Goal: Task Accomplishment & Management: Use online tool/utility

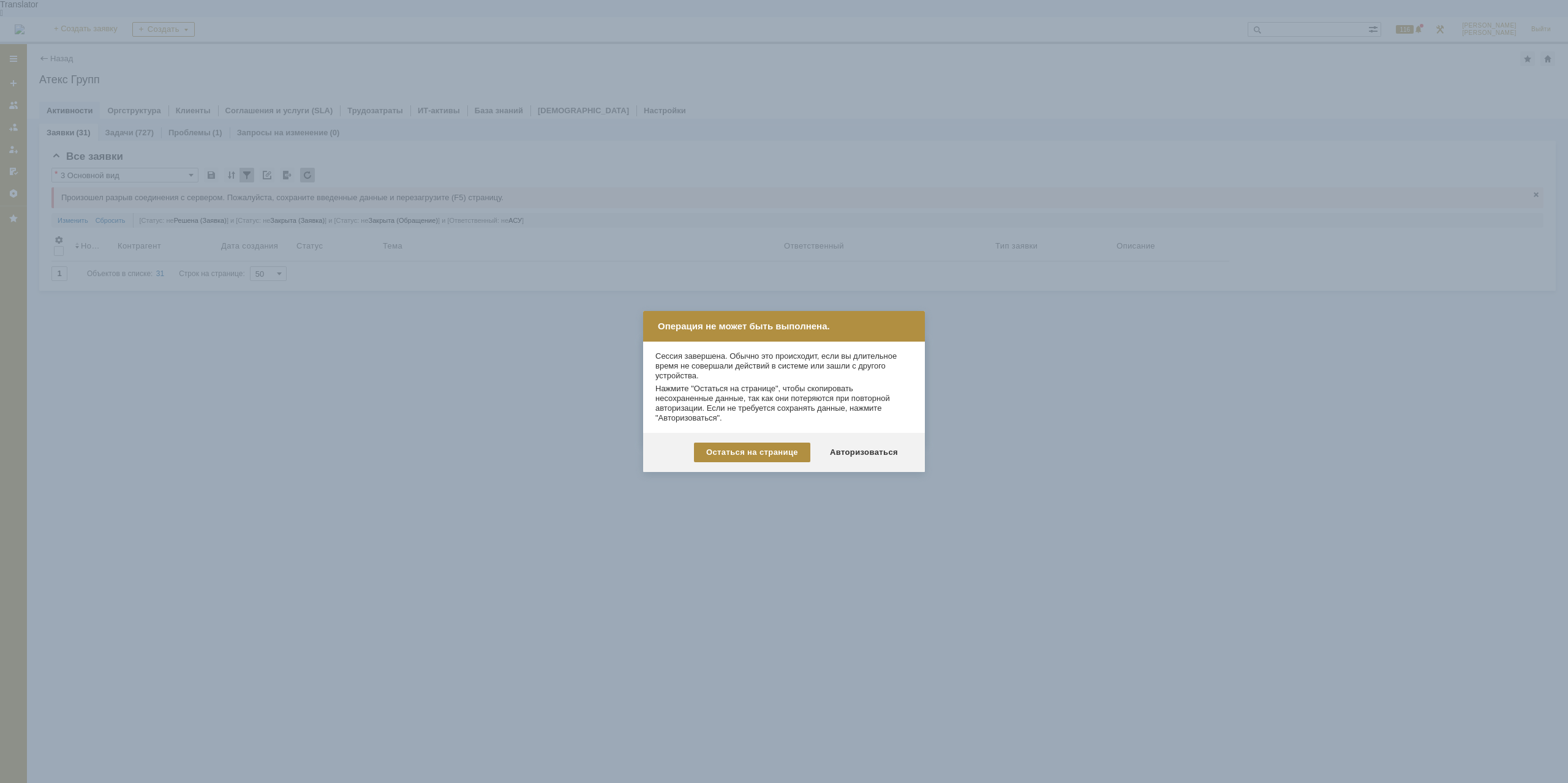
click at [879, 450] on div "Авторизоваться" at bounding box center [864, 453] width 93 height 20
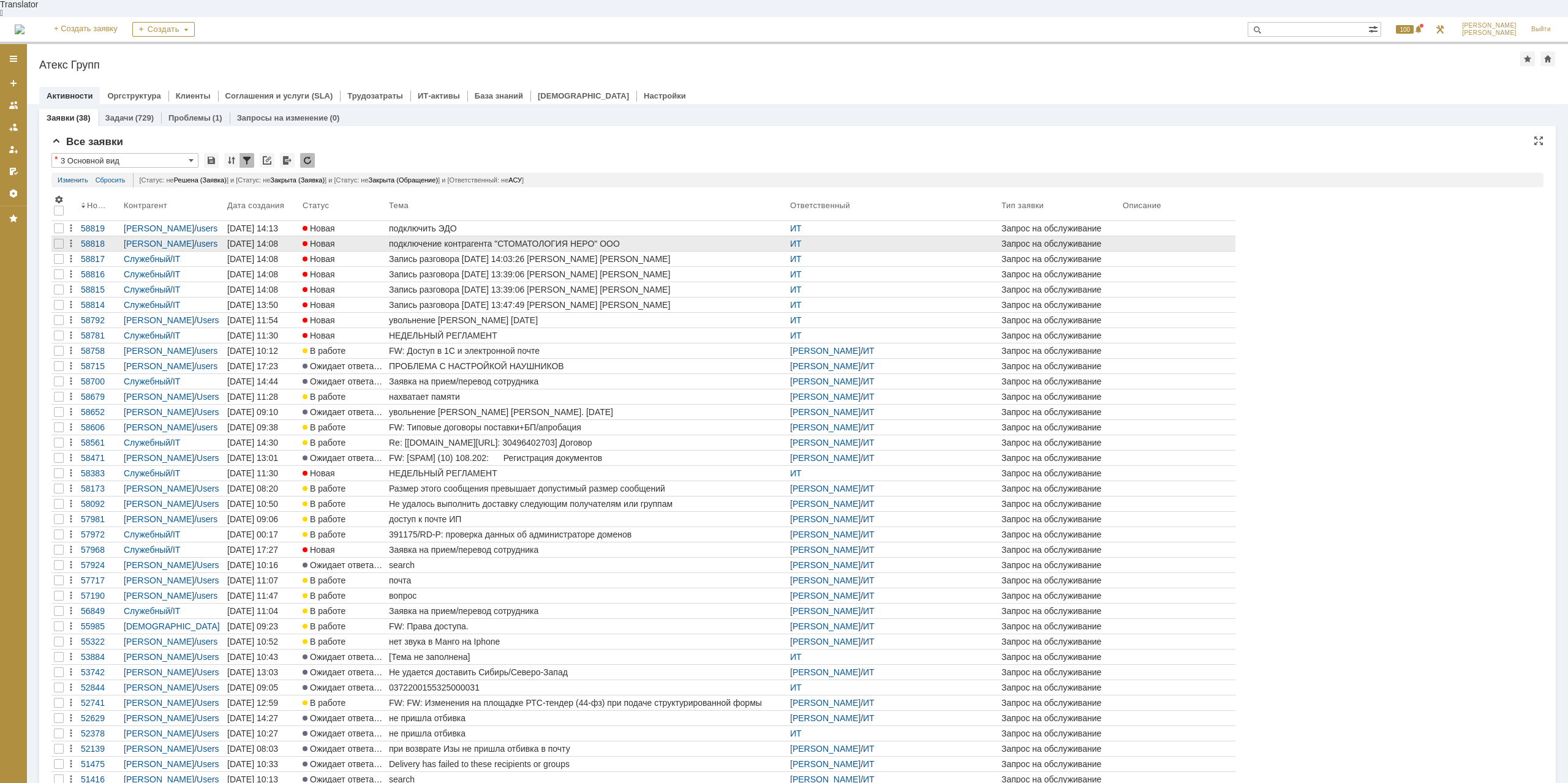
click at [602, 239] on div "подключение контрагента "СТОМАТОЛОГИЯ НЕРО" ООО" at bounding box center [587, 244] width 396 height 10
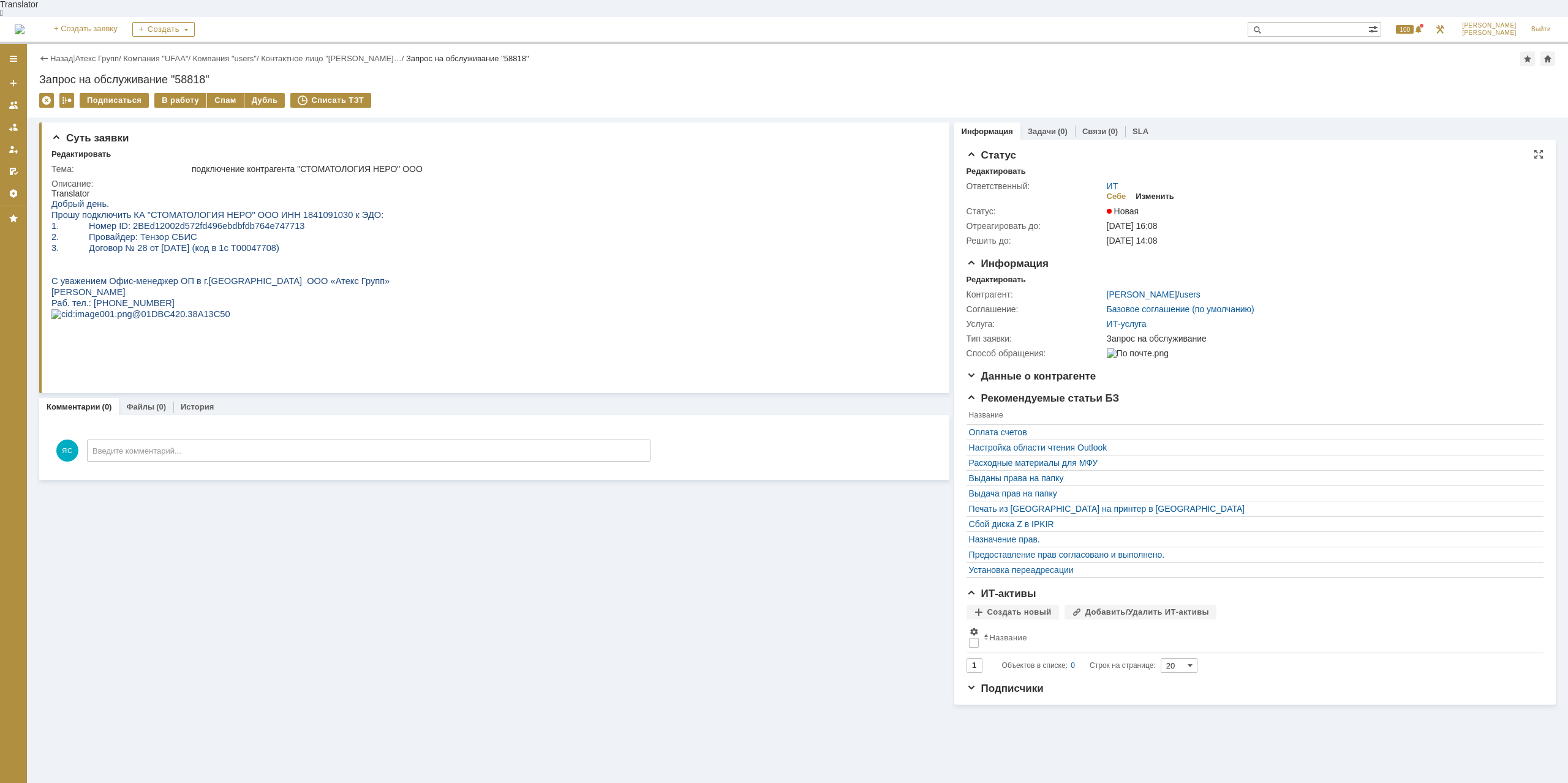
click at [1150, 192] on div "Изменить" at bounding box center [1155, 196] width 38 height 10
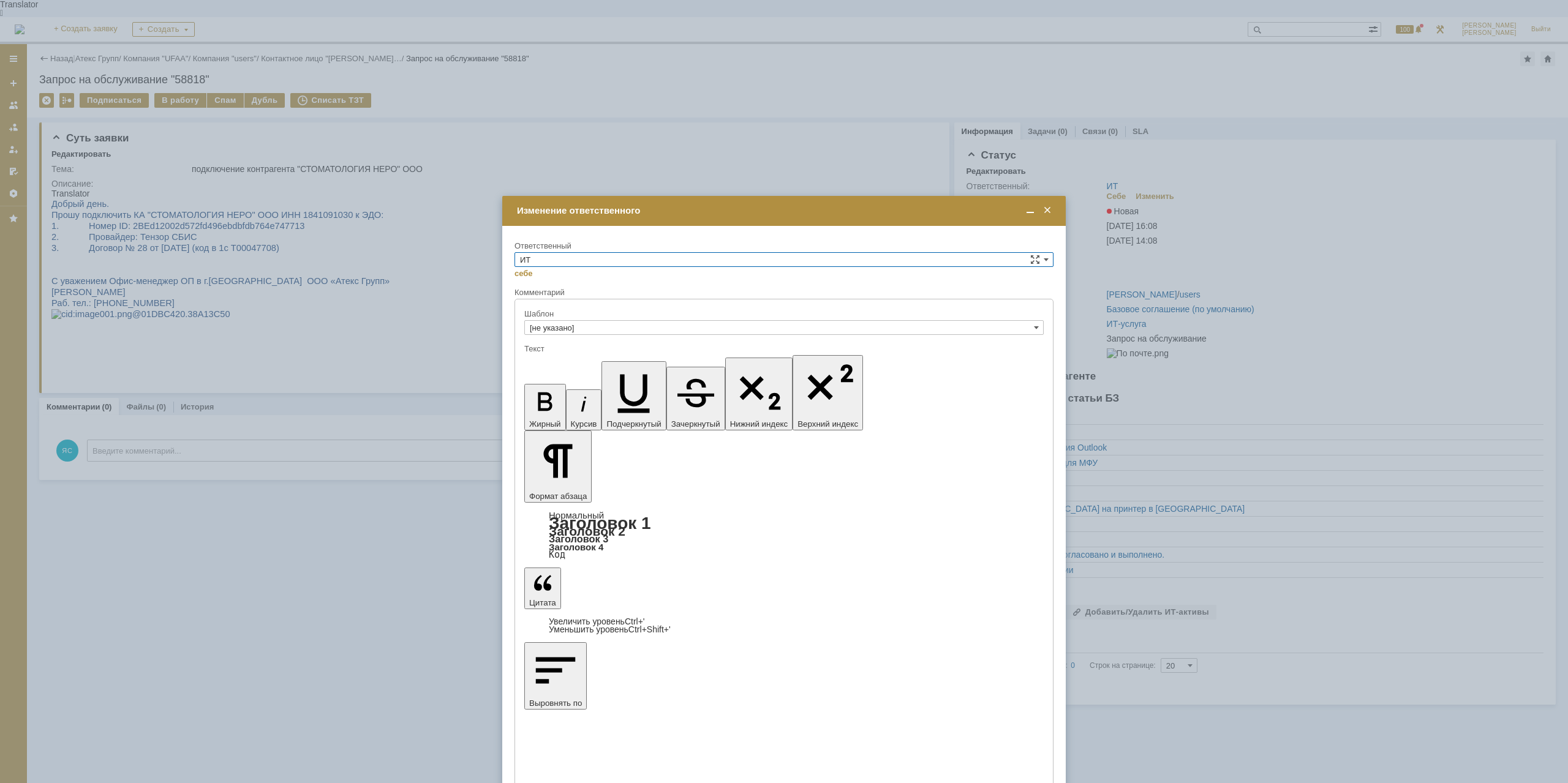
click at [588, 264] on input "ИТ" at bounding box center [784, 260] width 539 height 15
click at [550, 363] on span "АСУ" at bounding box center [784, 360] width 528 height 10
type input "АСУ"
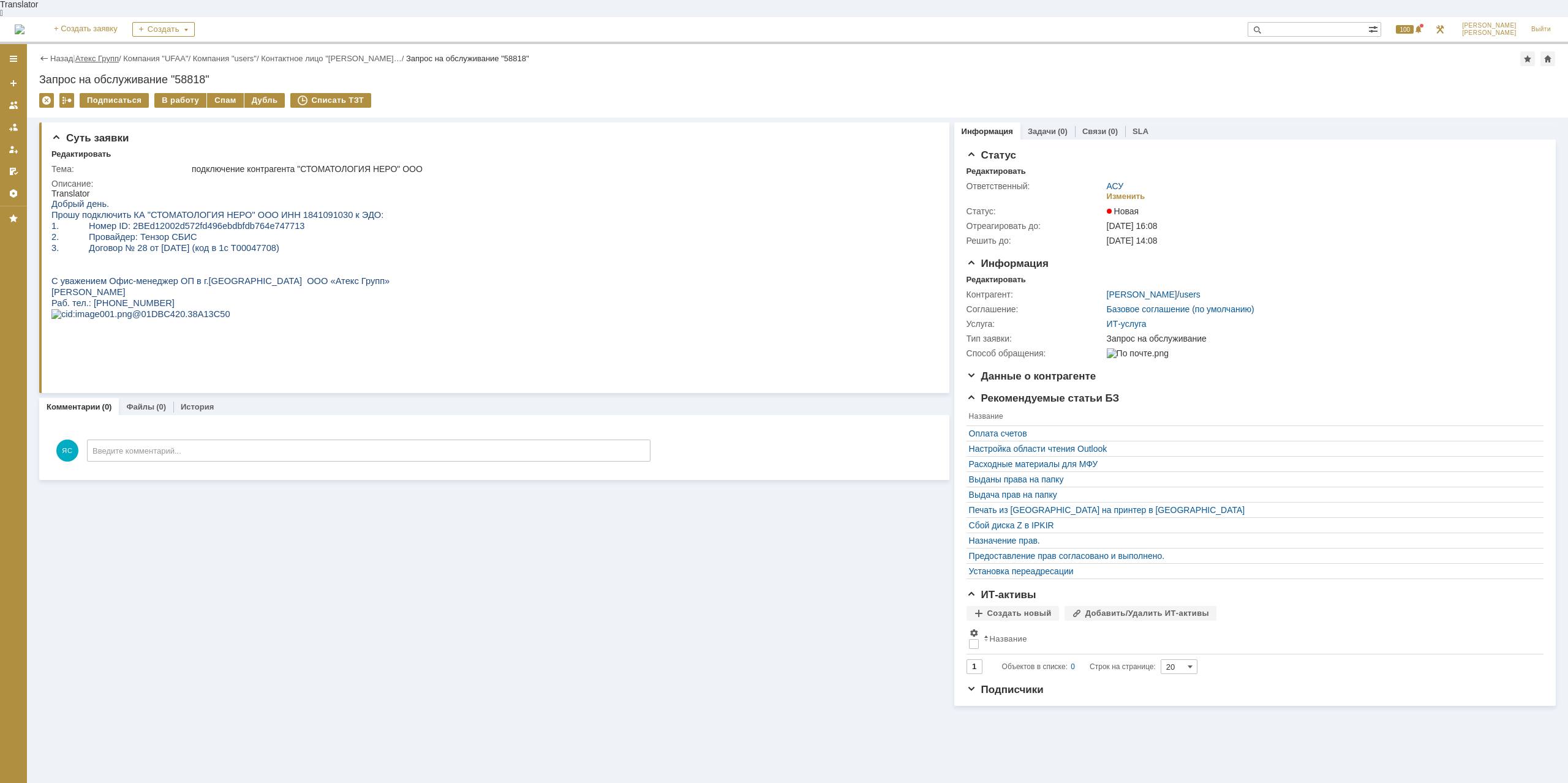
click at [100, 54] on link "Атекс Групп" at bounding box center [97, 58] width 43 height 9
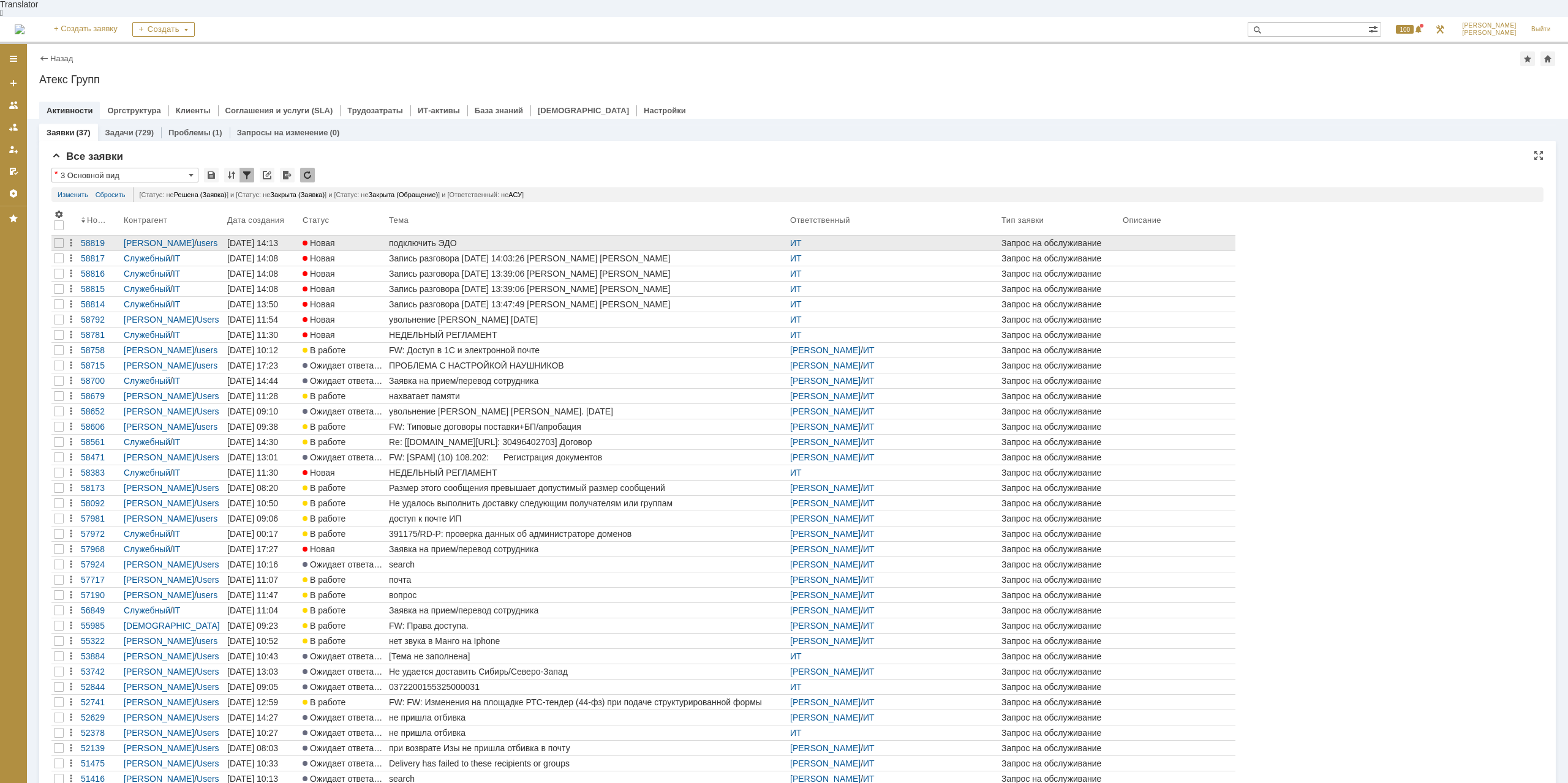
click at [450, 238] on div "подключить ЭДО" at bounding box center [587, 243] width 396 height 10
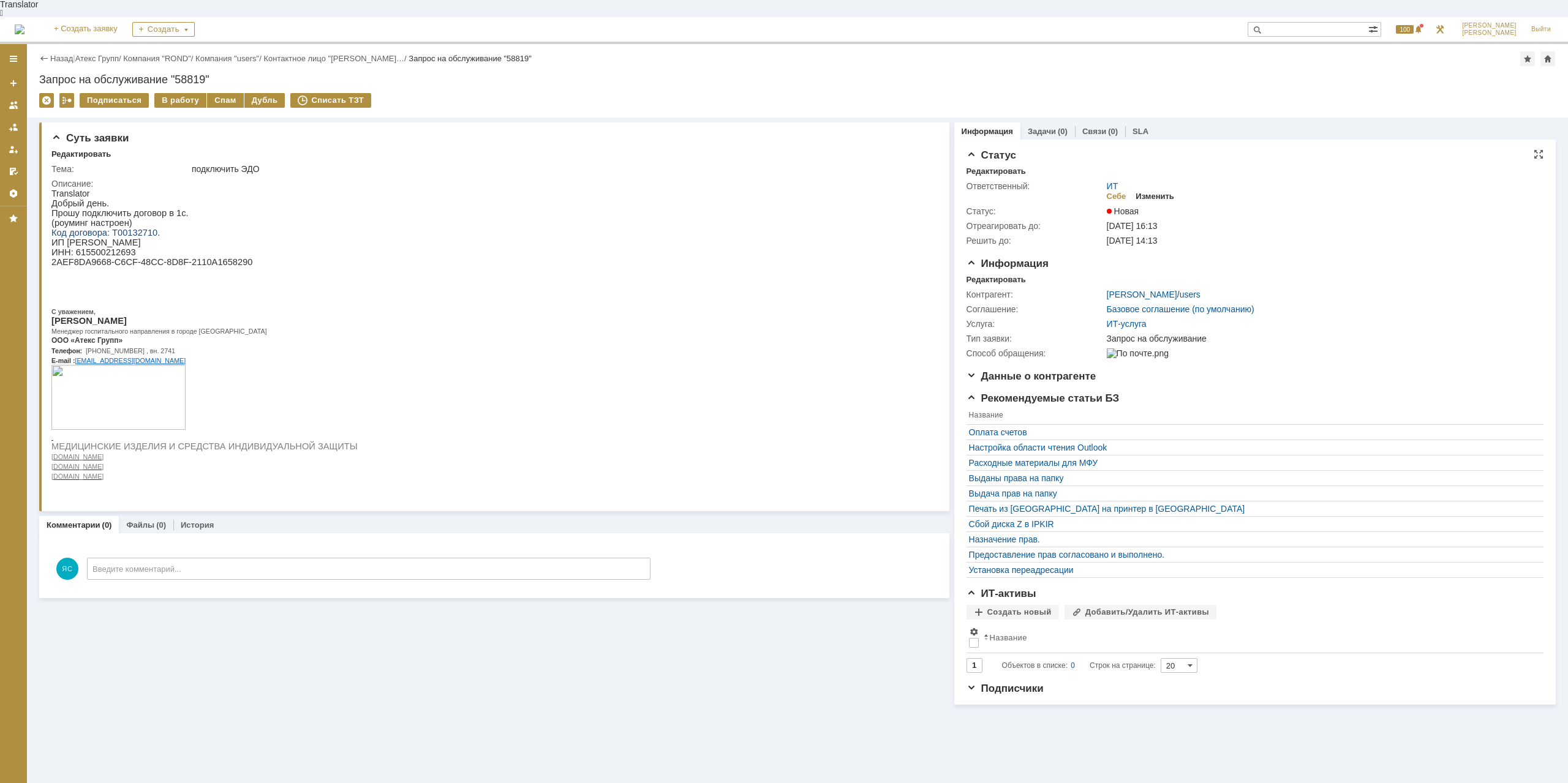
click at [1144, 192] on div "Изменить" at bounding box center [1155, 196] width 38 height 10
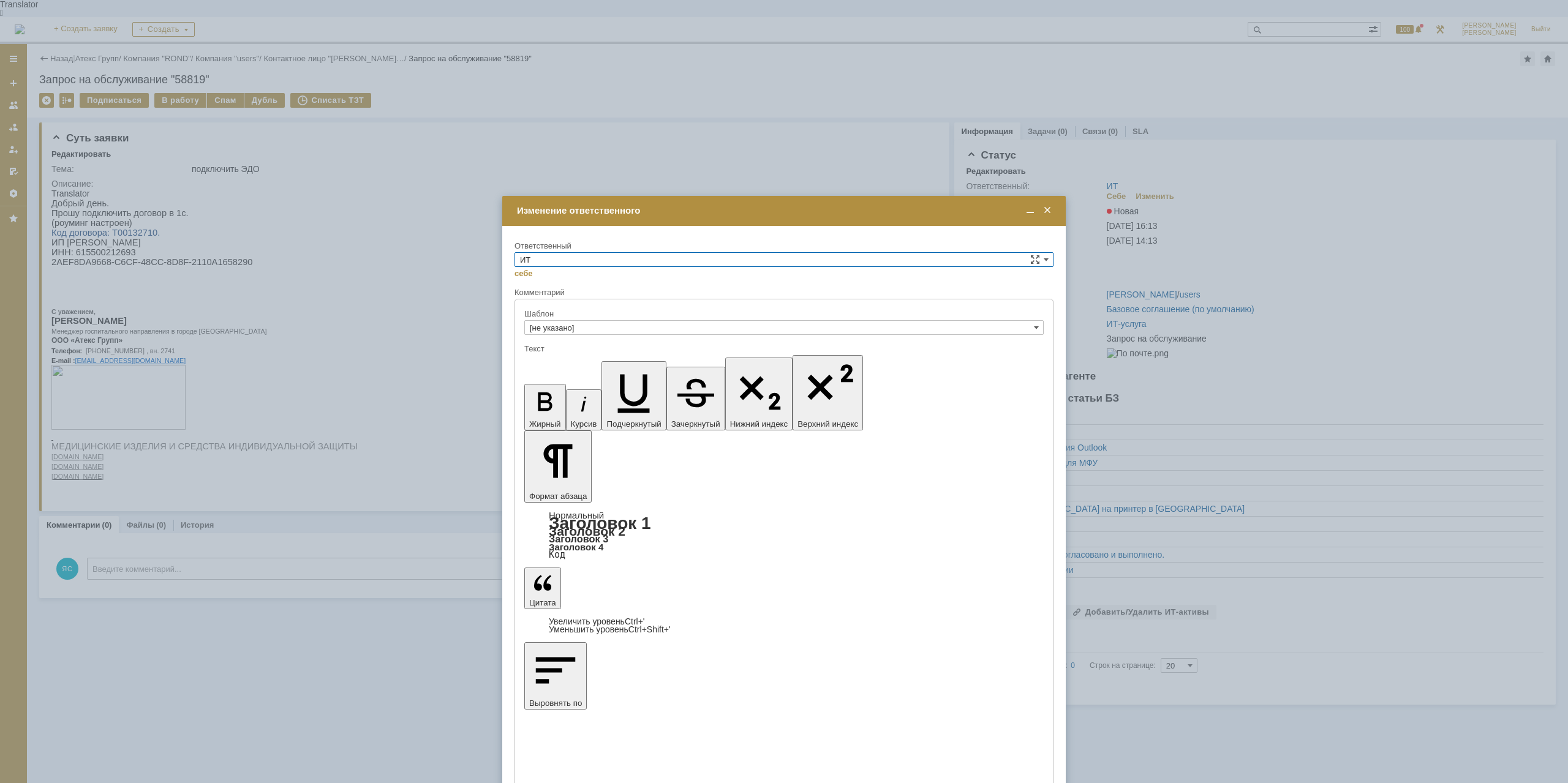
click at [543, 257] on input "ИТ" at bounding box center [784, 260] width 539 height 15
click at [544, 361] on span "АСУ" at bounding box center [784, 360] width 528 height 10
type input "АСУ"
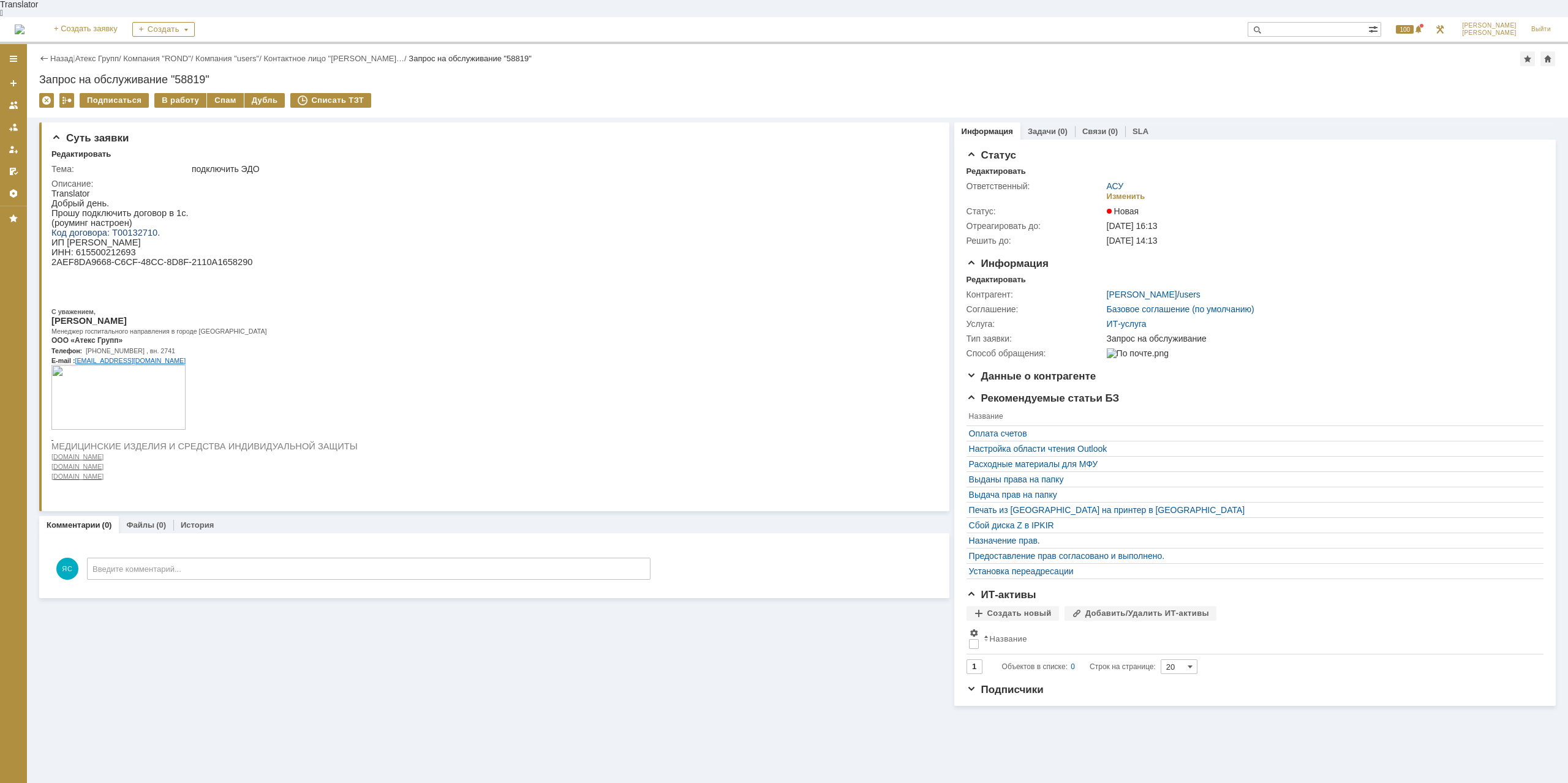
click at [100, 51] on div "Назад | Атекс Групп / Компания "ROND" / Компания "users" / Контактное лицо "[PE…" at bounding box center [797, 58] width 1517 height 15
click at [99, 54] on link "Атекс Групп" at bounding box center [97, 58] width 43 height 9
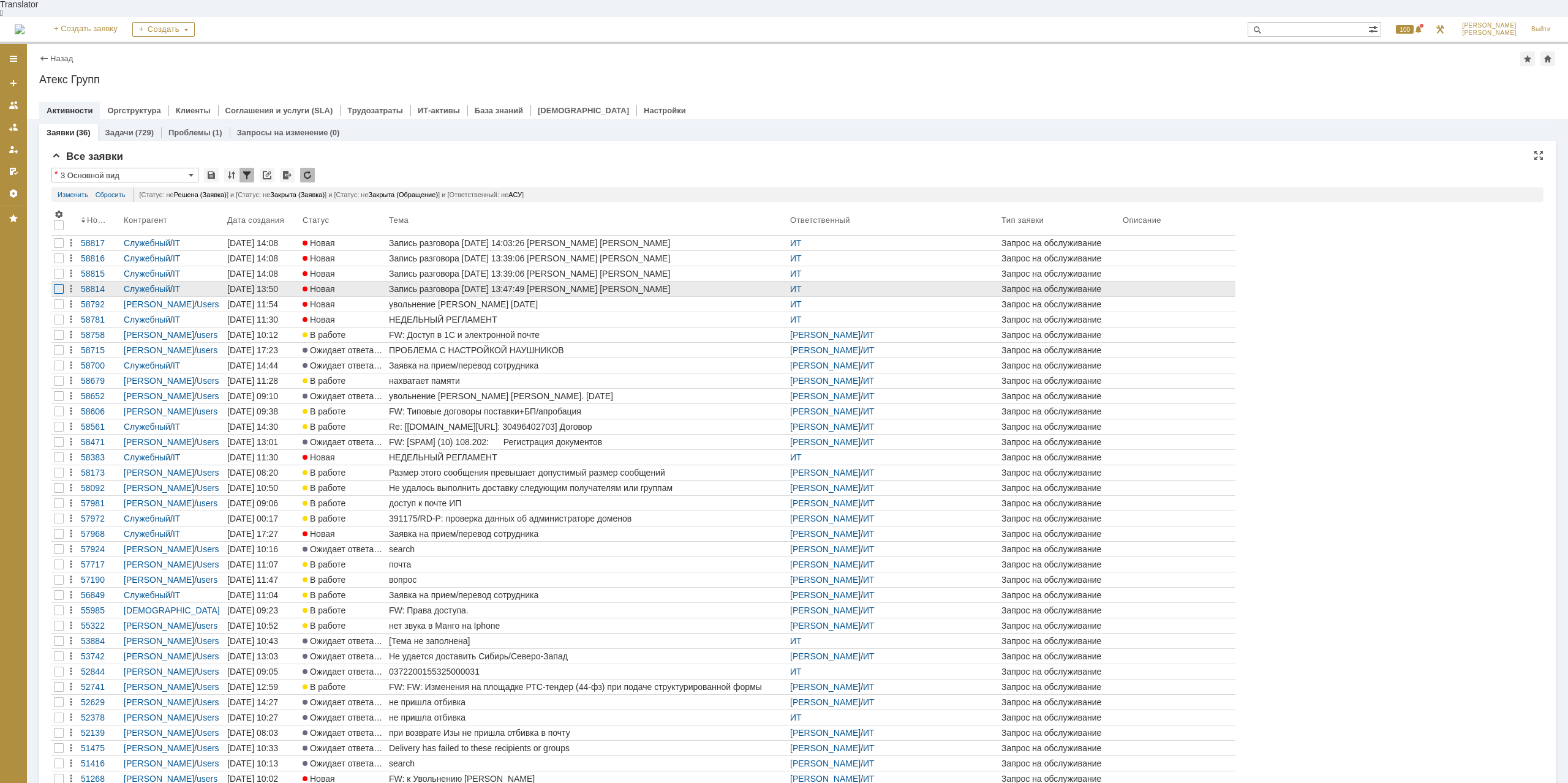
click at [58, 284] on div at bounding box center [58, 288] width 10 height 10
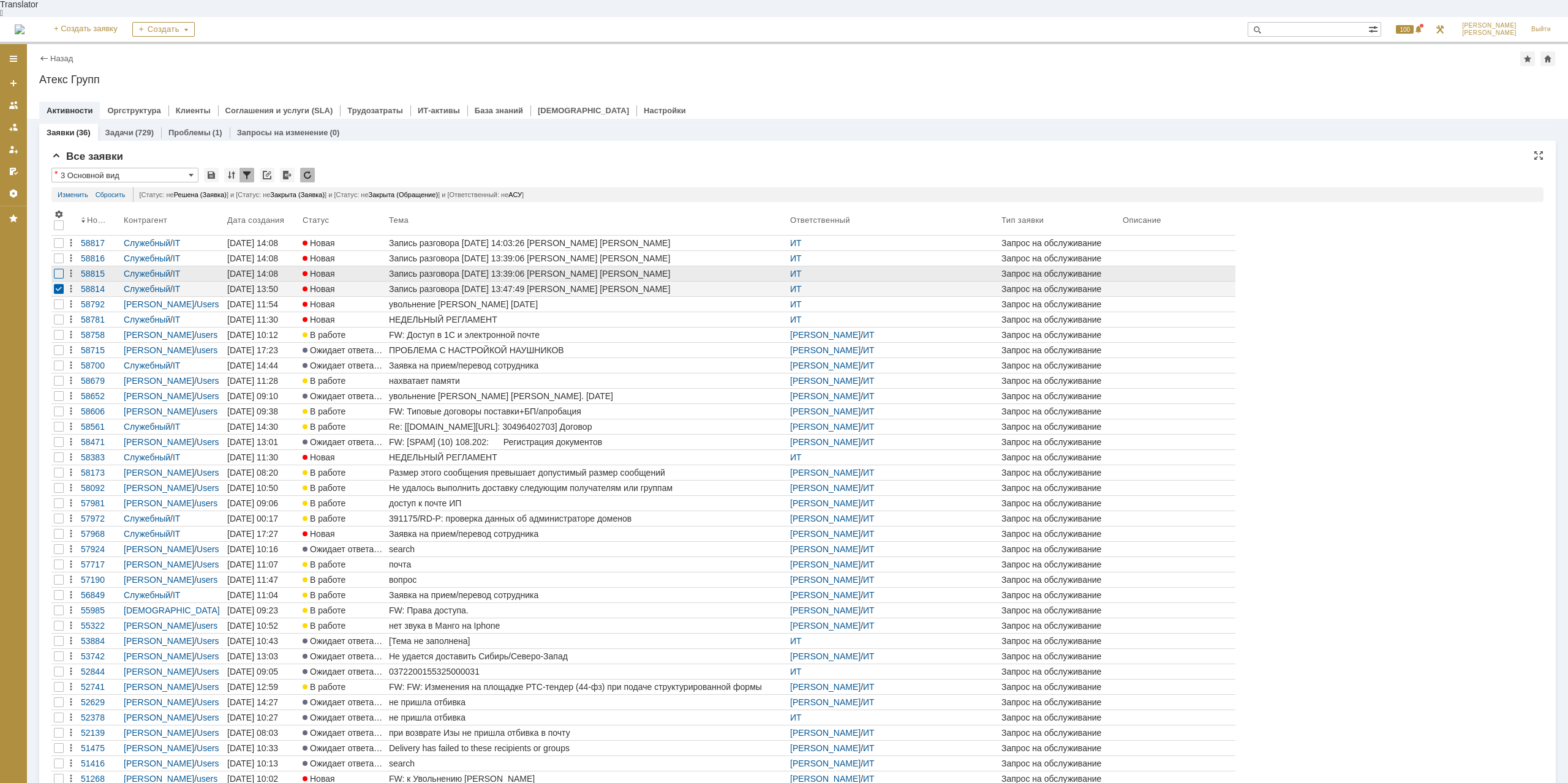
click at [63, 268] on div at bounding box center [58, 273] width 10 height 10
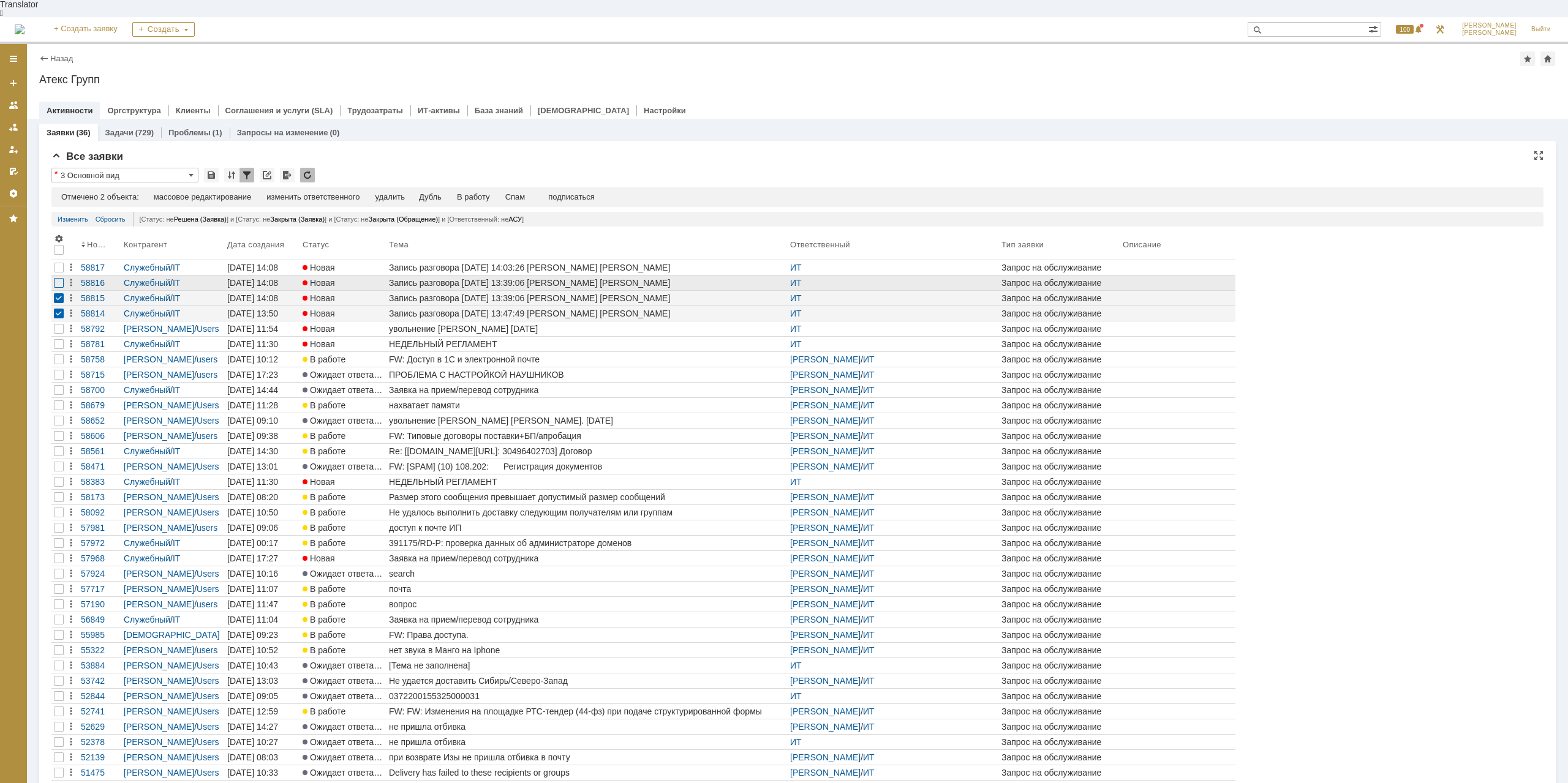
click at [63, 278] on div at bounding box center [58, 283] width 10 height 10
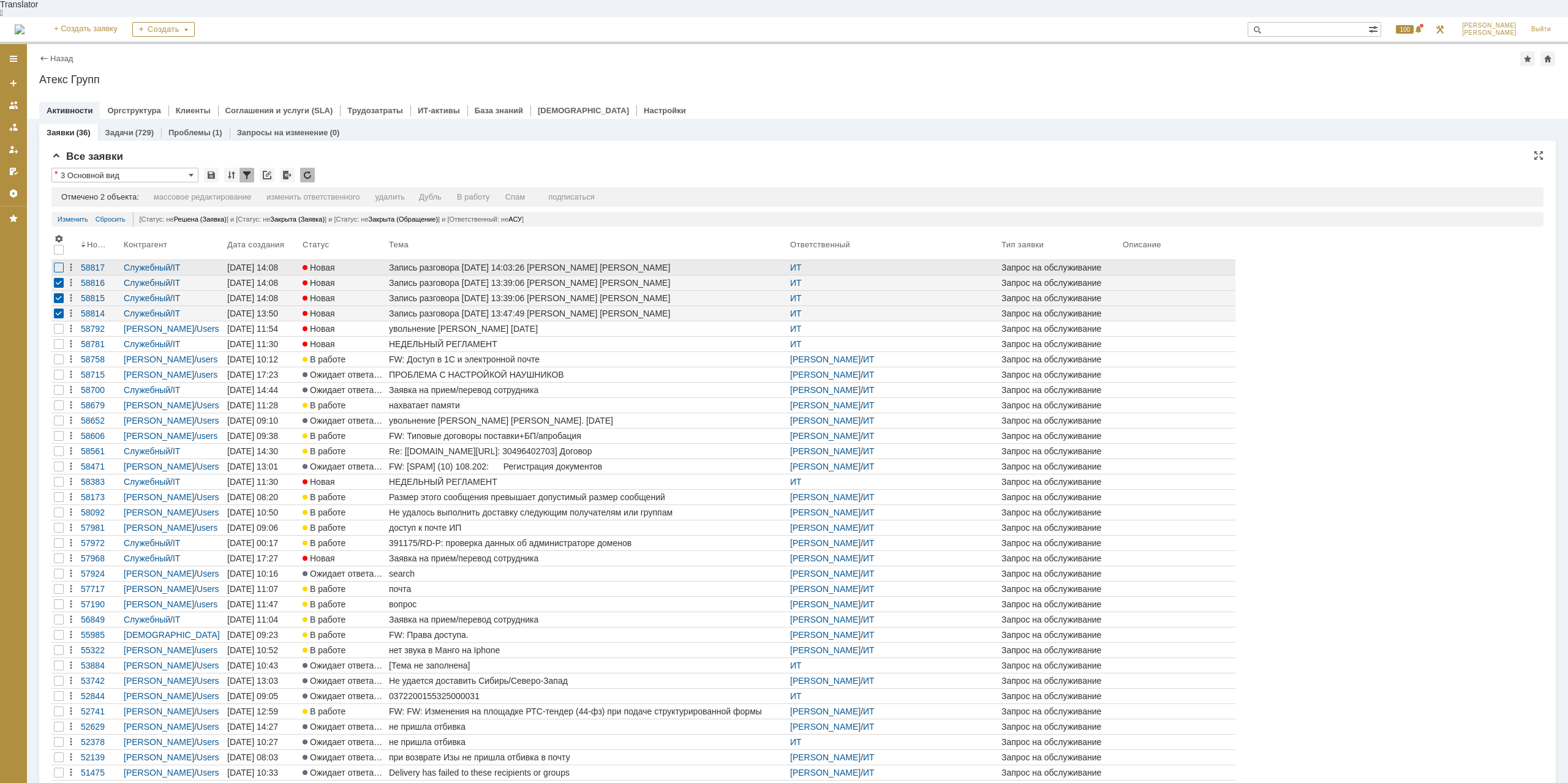
click at [63, 263] on div at bounding box center [58, 267] width 10 height 10
click at [524, 192] on div "Спам" at bounding box center [515, 197] width 20 height 10
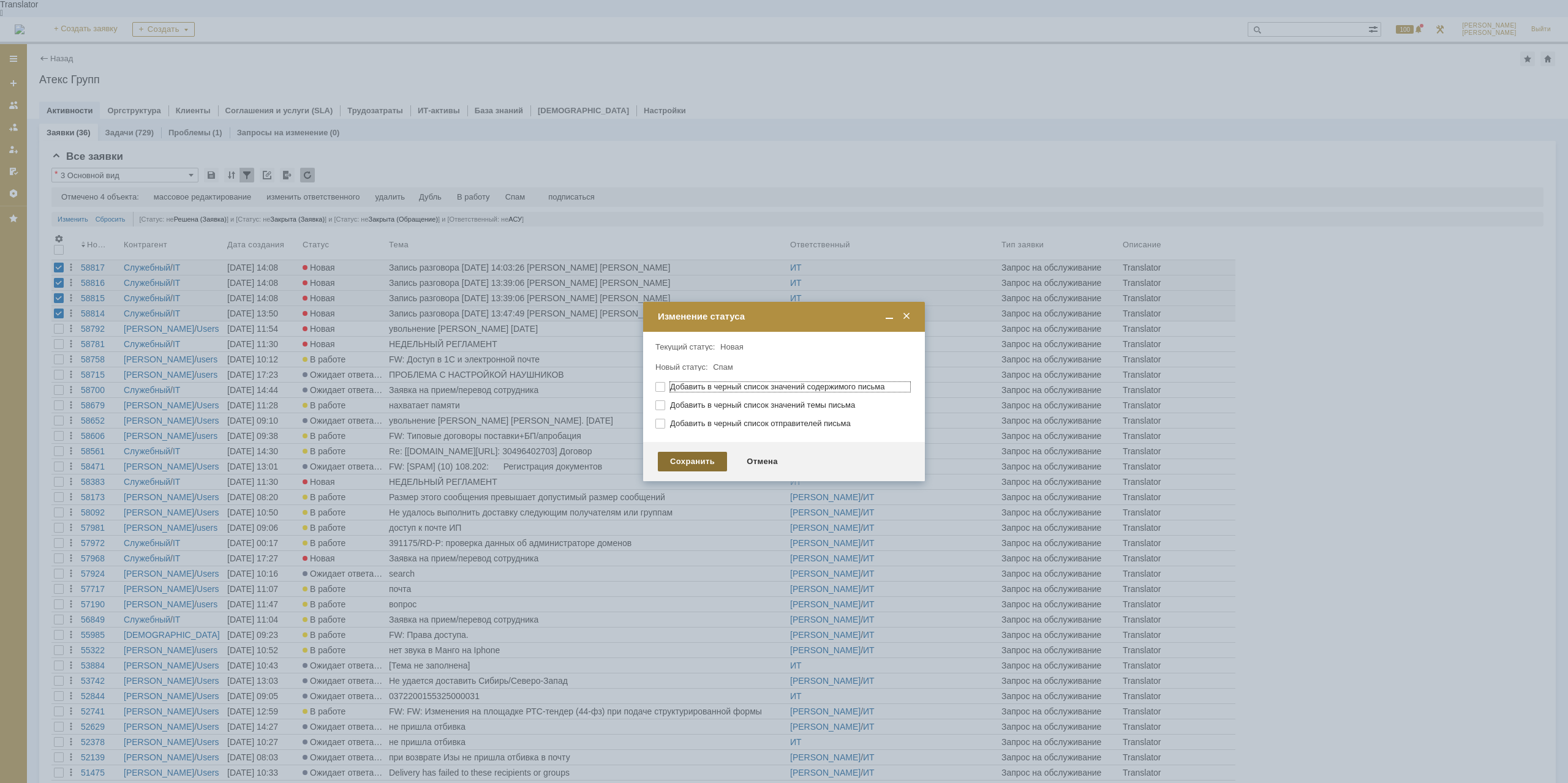
click at [694, 460] on div "Сохранить" at bounding box center [693, 461] width 69 height 20
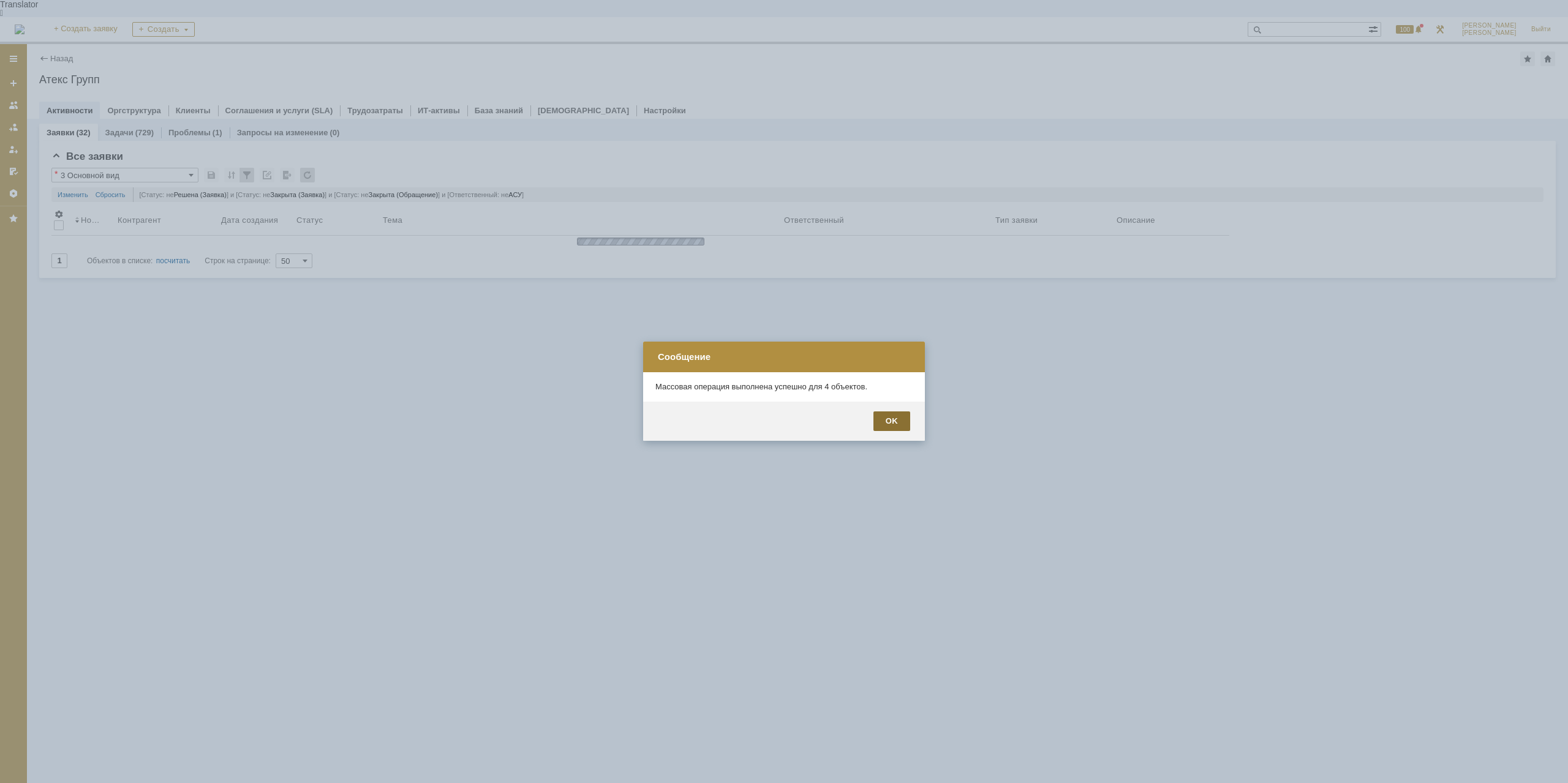
click at [895, 428] on div "OK" at bounding box center [891, 421] width 36 height 20
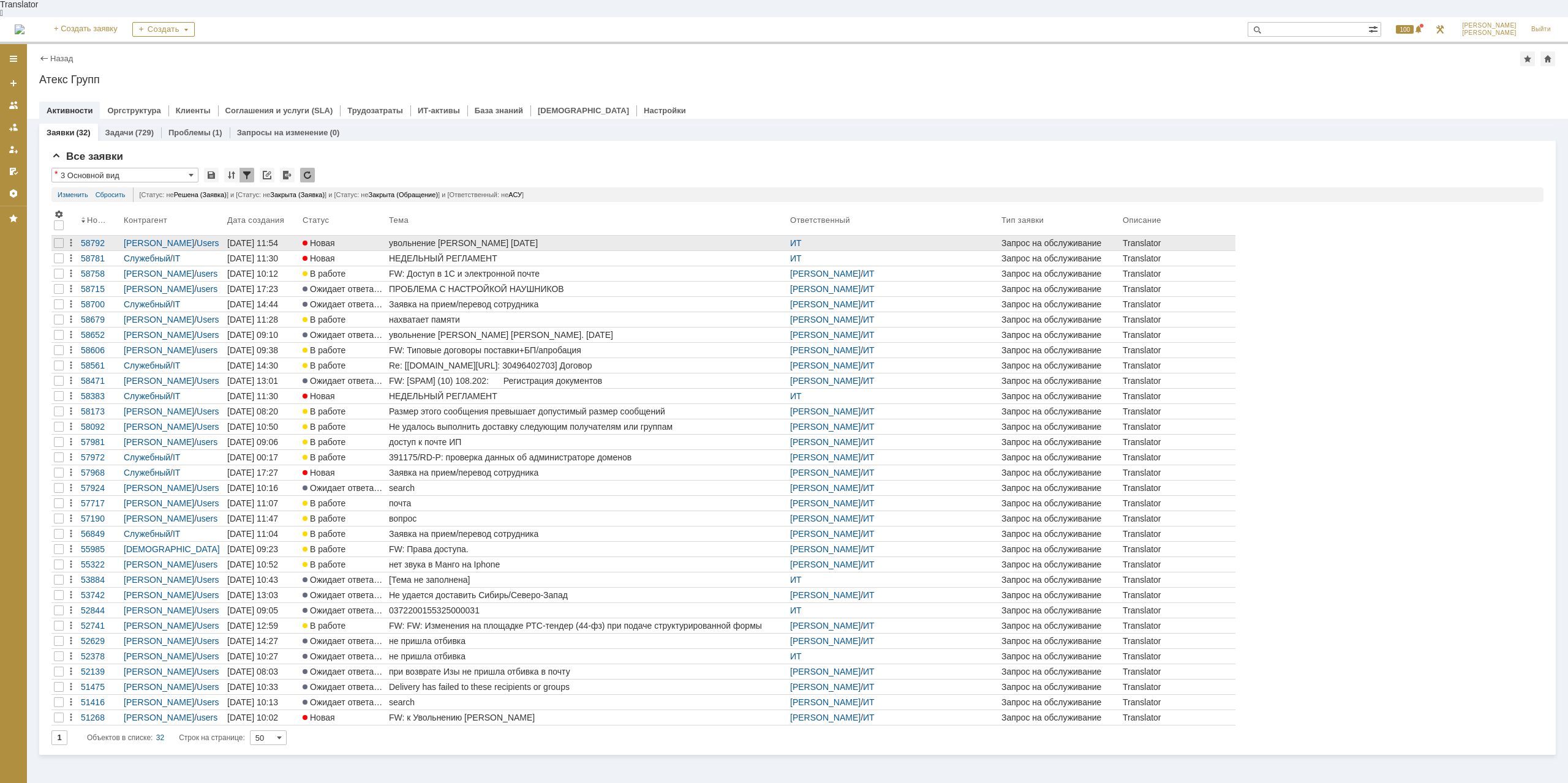
click at [473, 238] on div "увольнение [PERSON_NAME] [DATE]" at bounding box center [587, 243] width 396 height 10
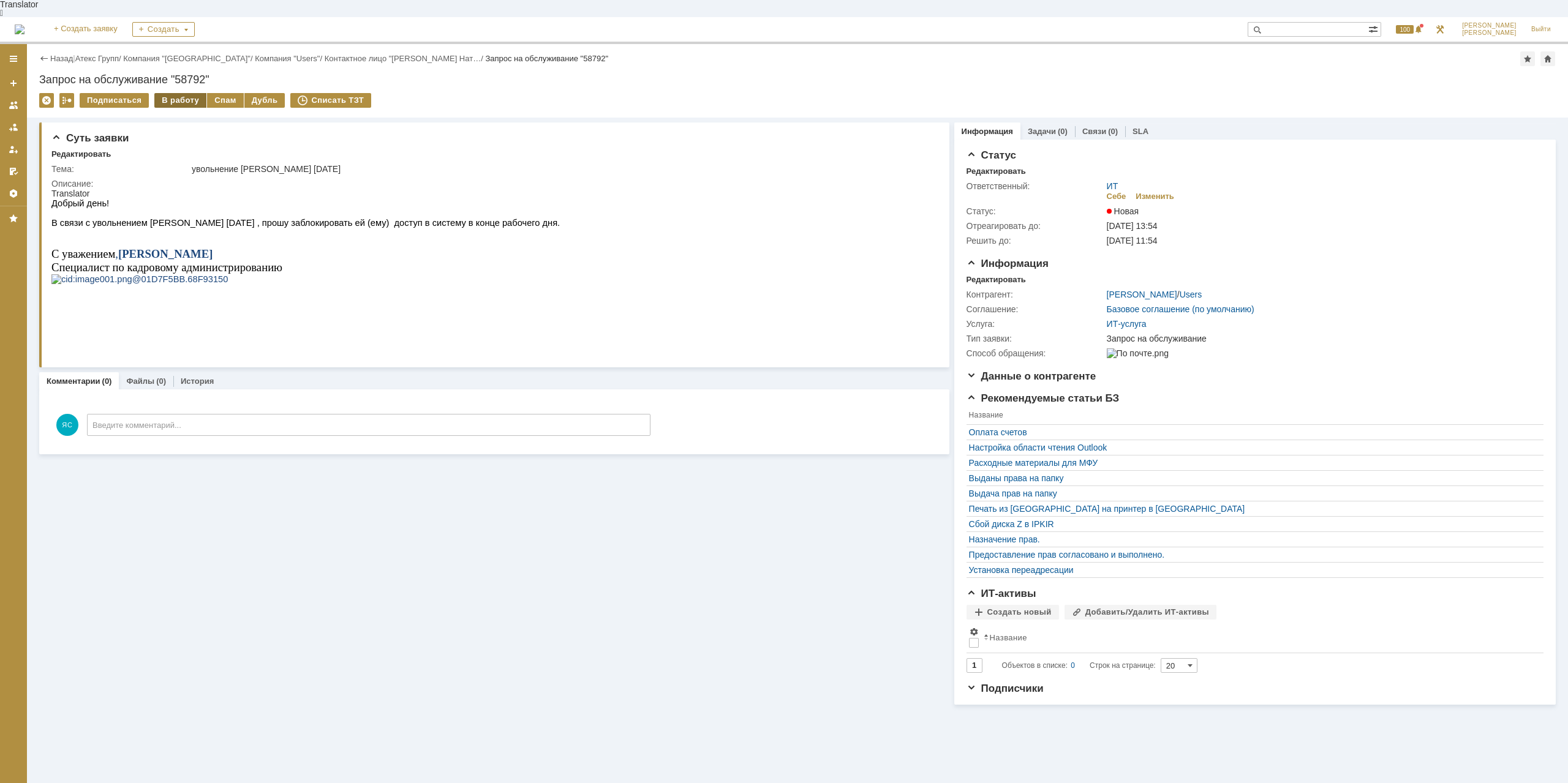
click at [185, 93] on div "В работу" at bounding box center [180, 100] width 52 height 15
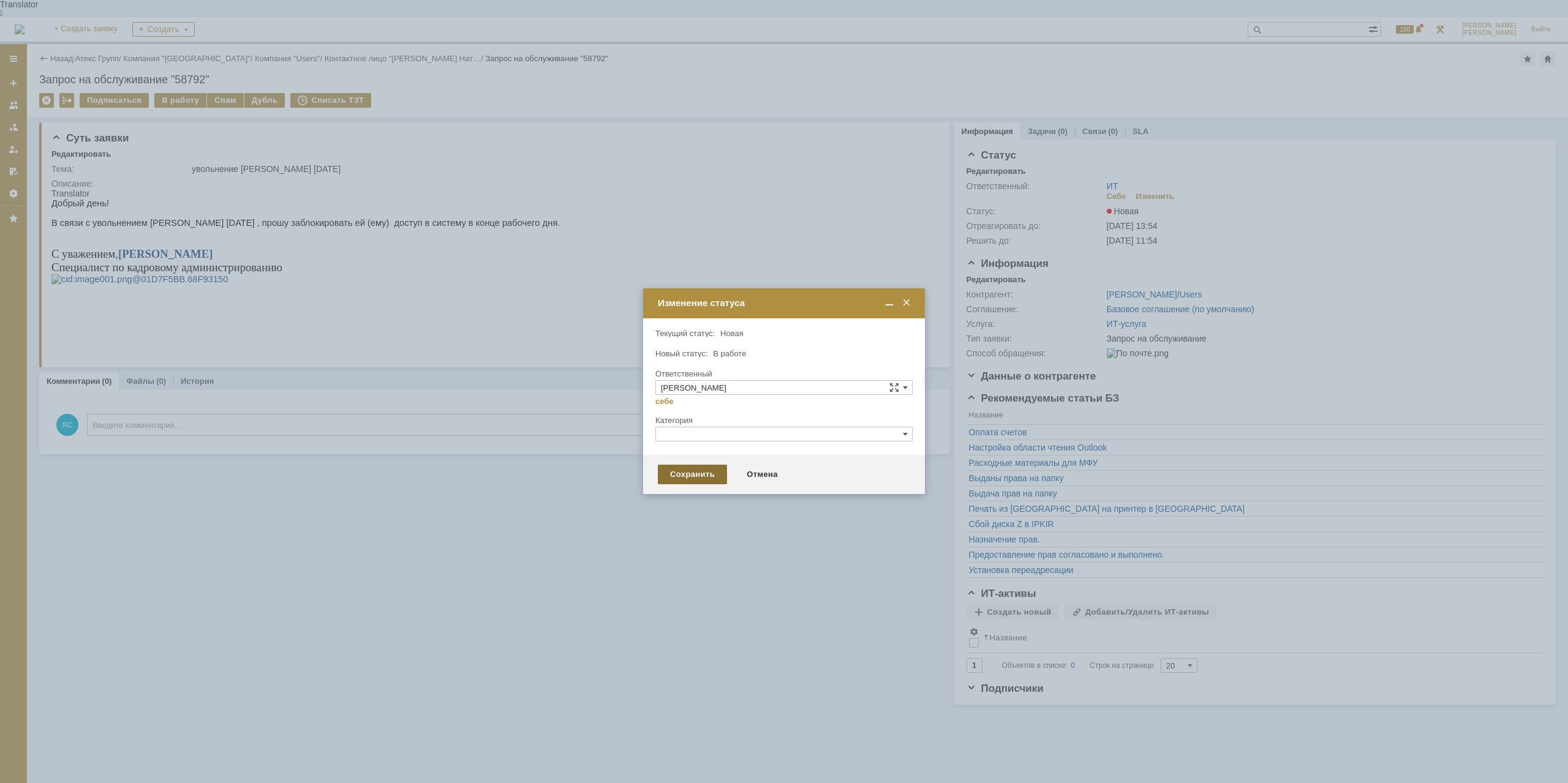
click at [694, 476] on div "Сохранить" at bounding box center [693, 474] width 69 height 20
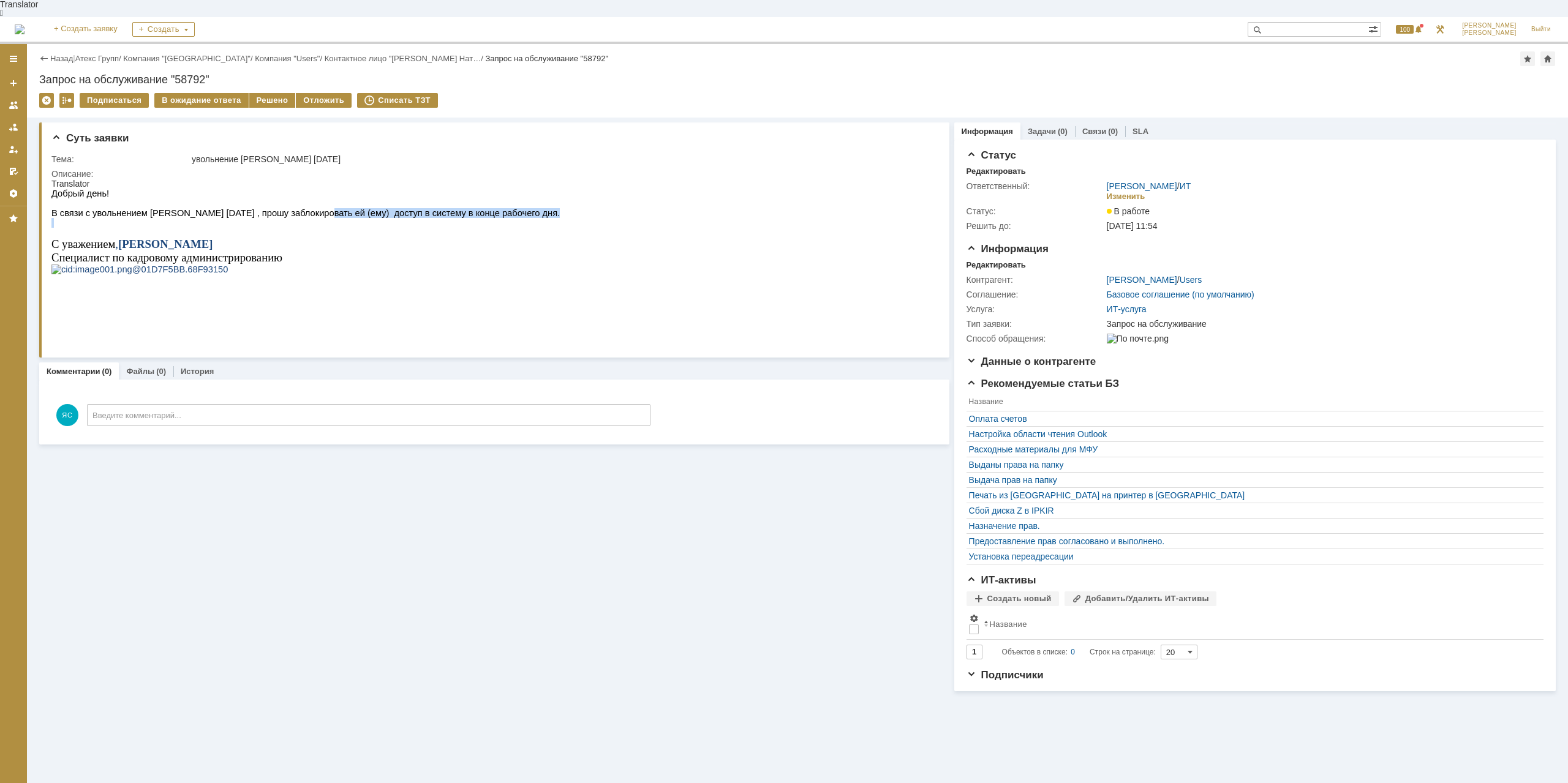
drag, startPoint x: 297, startPoint y: 207, endPoint x: 375, endPoint y: 212, distance: 78.2
click at [375, 212] on div "Добрый день! В связи с увольнением [PERSON_NAME] [DATE] , прошу заблокировать е…" at bounding box center [305, 242] width 508 height 106
click at [375, 218] on p at bounding box center [305, 222] width 508 height 10
click at [473, 275] on p at bounding box center [305, 270] width 508 height 10
drag, startPoint x: 565, startPoint y: 633, endPoint x: 550, endPoint y: 600, distance: 36.2
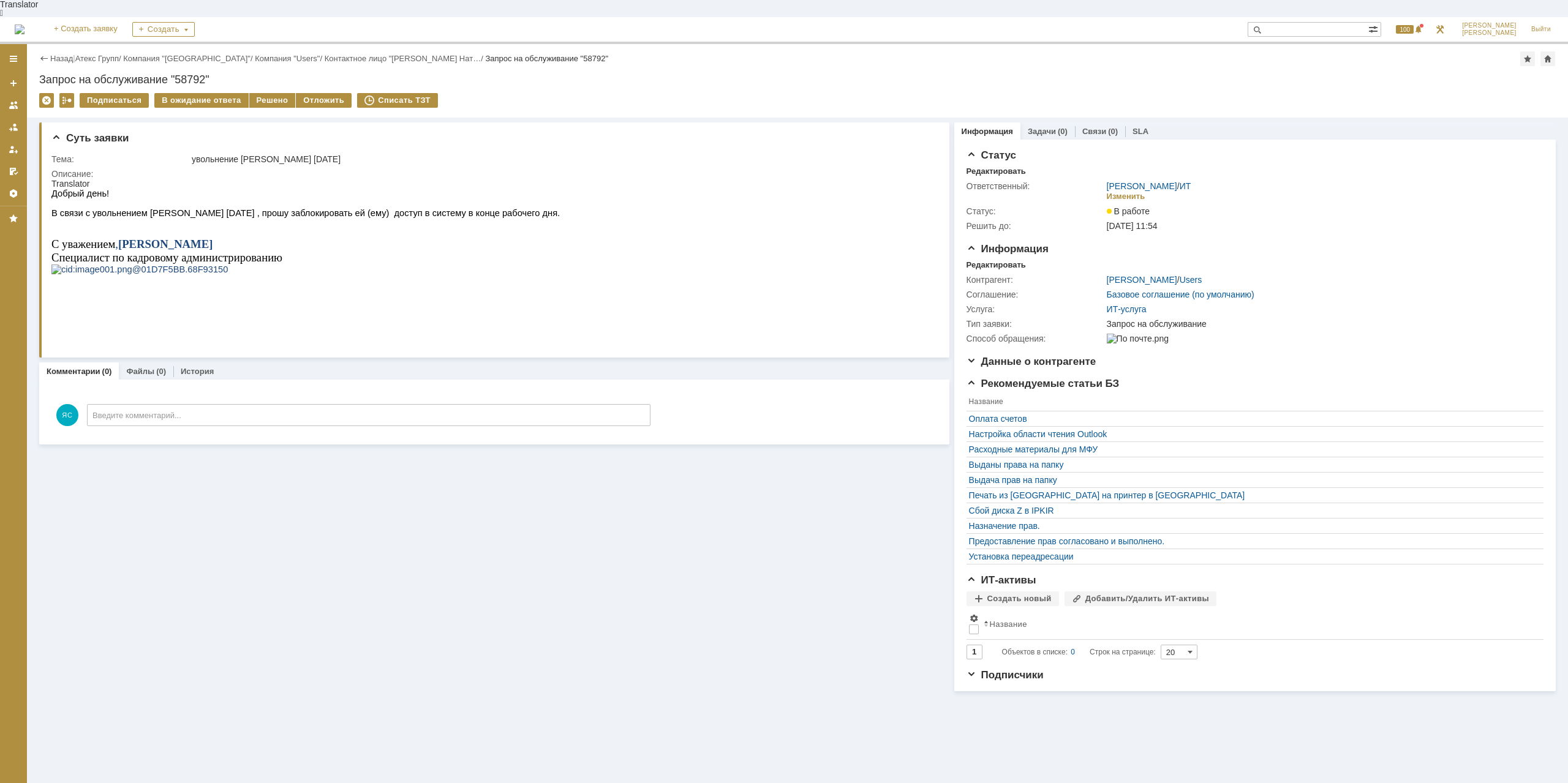
click at [564, 633] on div "Суть заявки Тема: увольнение [PERSON_NAME] [DATE] Описание: Комментарии (0) Фай…" at bounding box center [494, 405] width 910 height 574
drag, startPoint x: 150, startPoint y: 203, endPoint x: 203, endPoint y: 205, distance: 53.0
click at [203, 208] on span "В связи с увольнением [PERSON_NAME] [DATE] , прошу заблокировать ей (ему) досту…" at bounding box center [305, 213] width 508 height 10
drag, startPoint x: 226, startPoint y: 202, endPoint x: 258, endPoint y: 203, distance: 32.0
click at [228, 208] on span "В связи с увольнением [PERSON_NAME] [DATE] , прошу заблокировать ей (ему) досту…" at bounding box center [305, 213] width 508 height 10
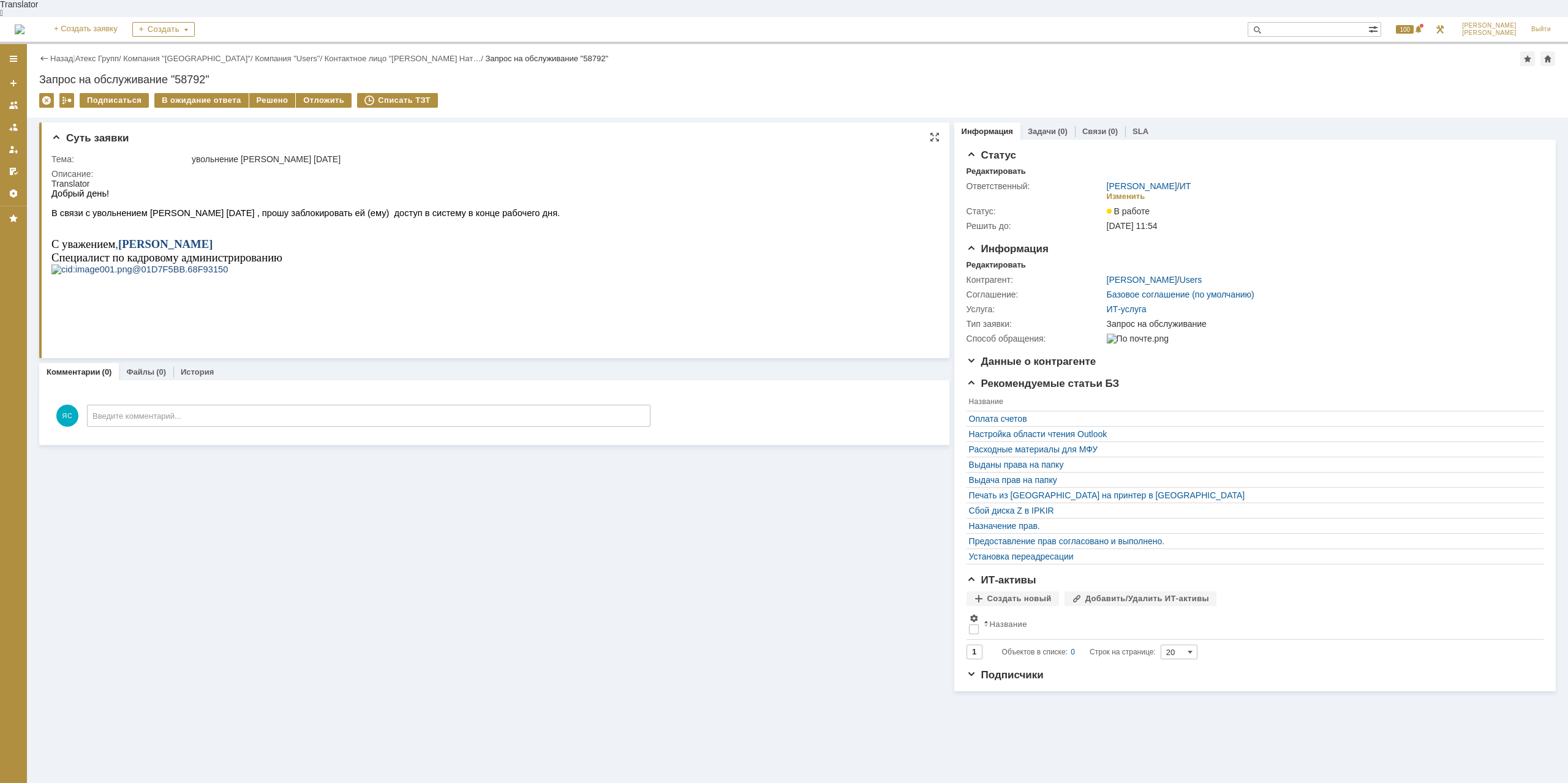
click at [237, 208] on span "В связи с увольнением [PERSON_NAME] [DATE] , прошу заблокировать ей (ему) досту…" at bounding box center [305, 213] width 508 height 10
drag, startPoint x: 141, startPoint y: 206, endPoint x: 210, endPoint y: 210, distance: 69.1
click at [210, 210] on span "В связи с увольнением [PERSON_NAME] [DATE] , прошу заблокировать ей (ему) досту…" at bounding box center [305, 213] width 508 height 10
click at [313, 218] on p at bounding box center [305, 222] width 508 height 10
drag, startPoint x: 273, startPoint y: 232, endPoint x: 315, endPoint y: 240, distance: 42.8
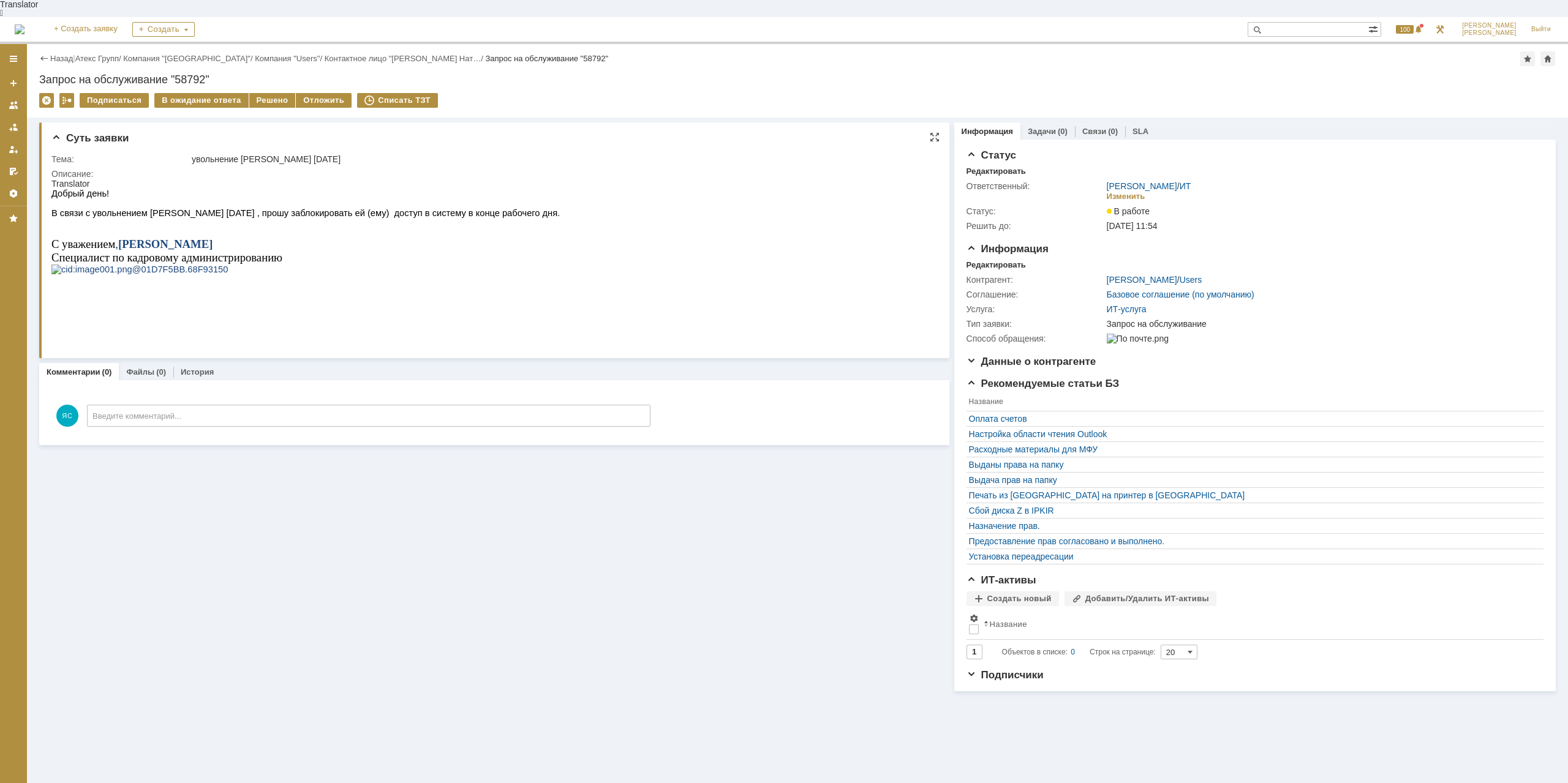
click at [318, 241] on div "Добрый день! В связи с увольнением [PERSON_NAME] [DATE] , прошу заблокировать е…" at bounding box center [305, 242] width 508 height 106
click at [315, 240] on p "С уважением , [PERSON_NAME]" at bounding box center [305, 244] width 508 height 13
click at [95, 54] on link "Атекс Групп" at bounding box center [97, 58] width 43 height 9
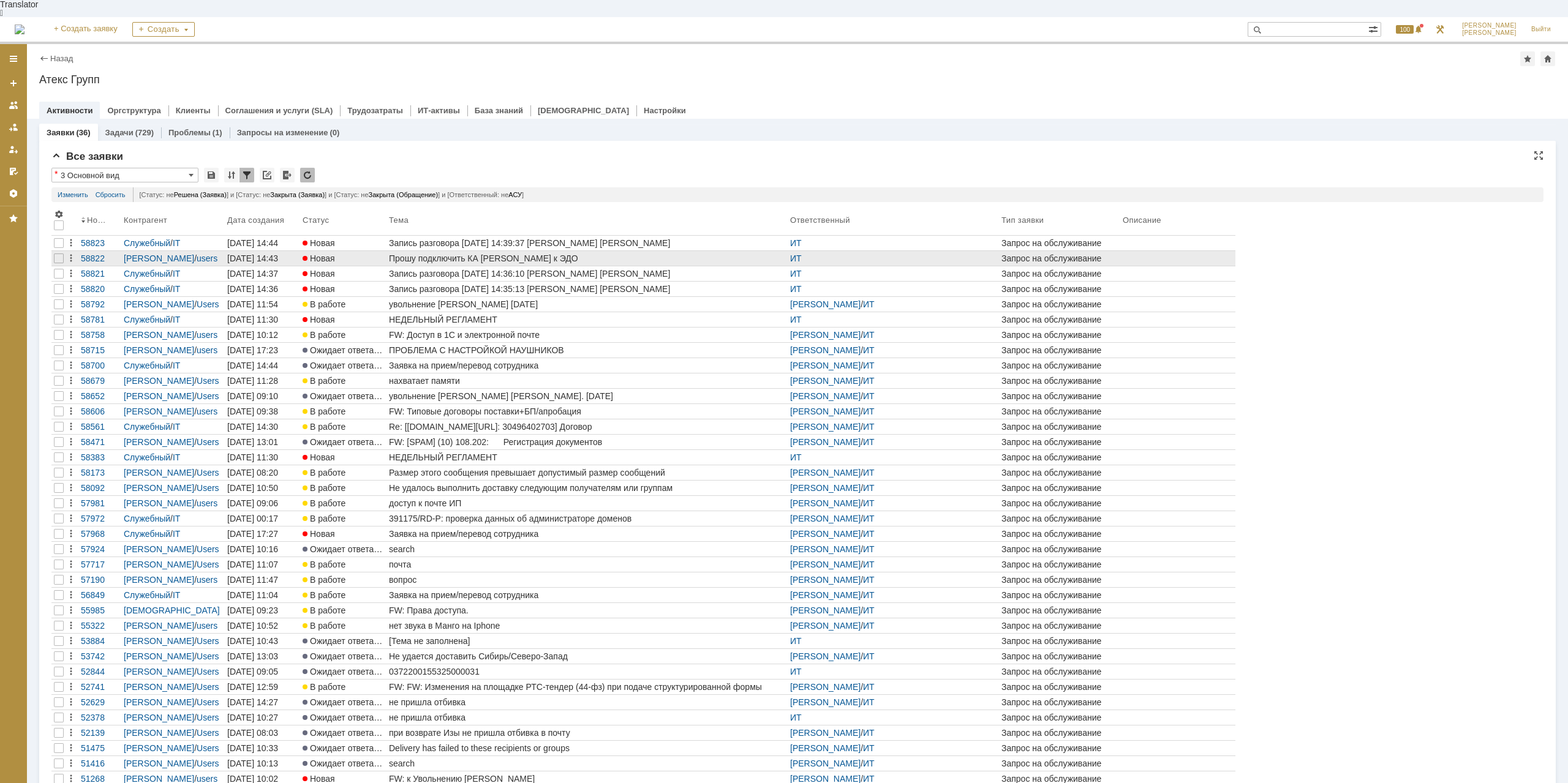
click at [417, 254] on div "Прошу подключить КА [PERSON_NAME] к ЭДО" at bounding box center [587, 258] width 396 height 10
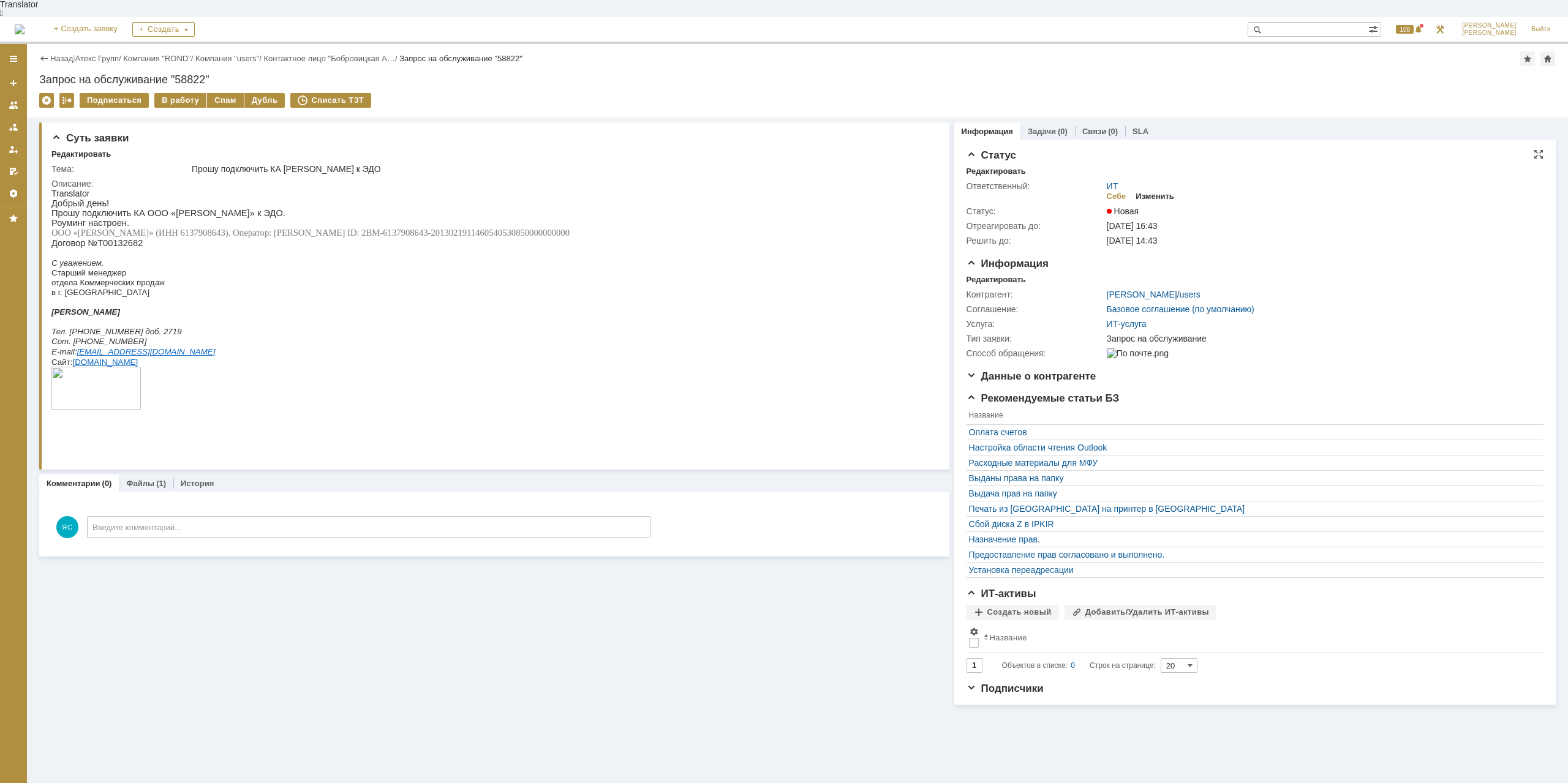
click at [1147, 192] on div "Изменить" at bounding box center [1155, 196] width 38 height 10
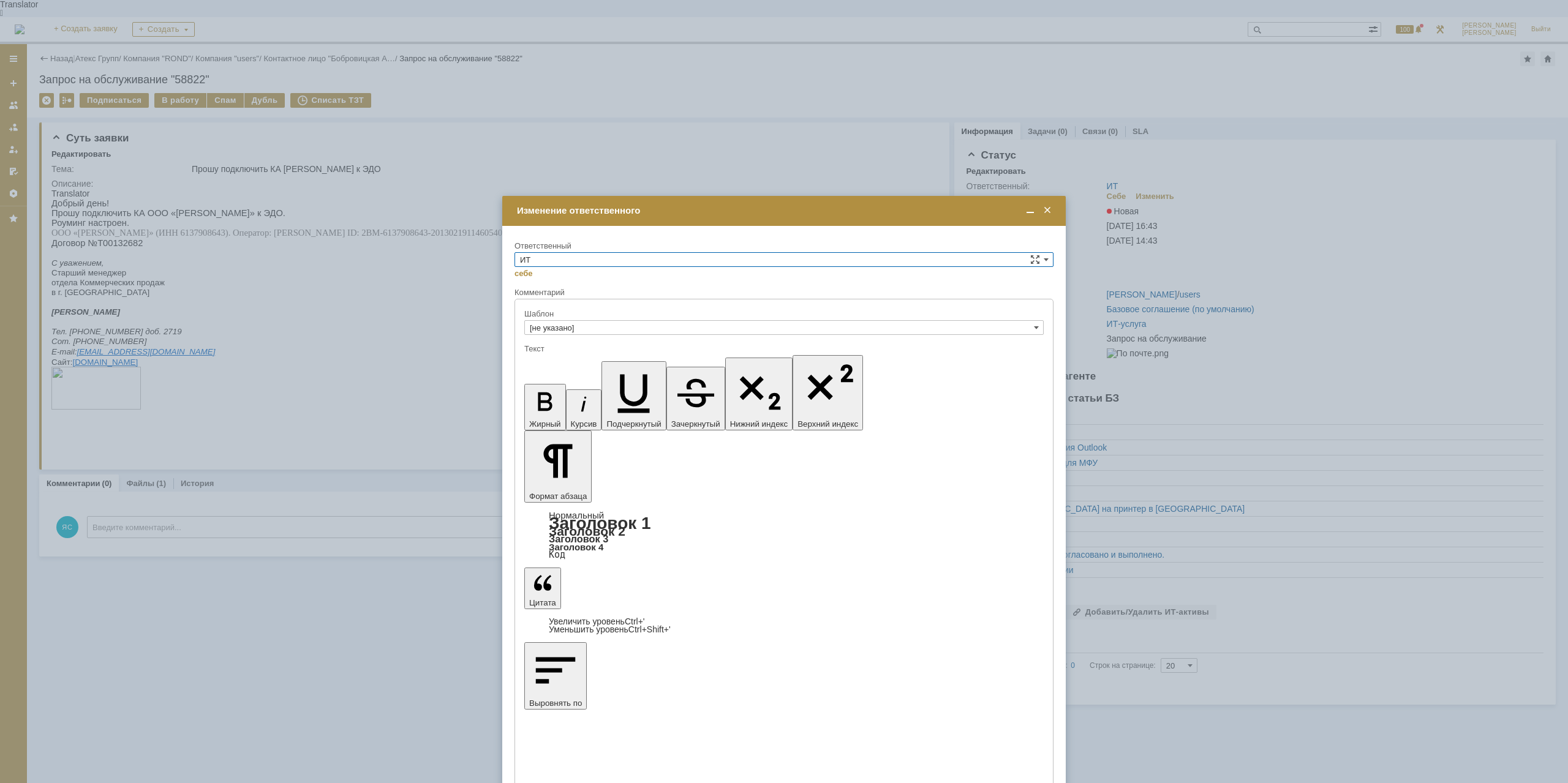
click at [588, 267] on input "ИТ" at bounding box center [784, 260] width 539 height 15
click at [562, 363] on span "АСУ" at bounding box center [784, 360] width 528 height 10
type input "АСУ"
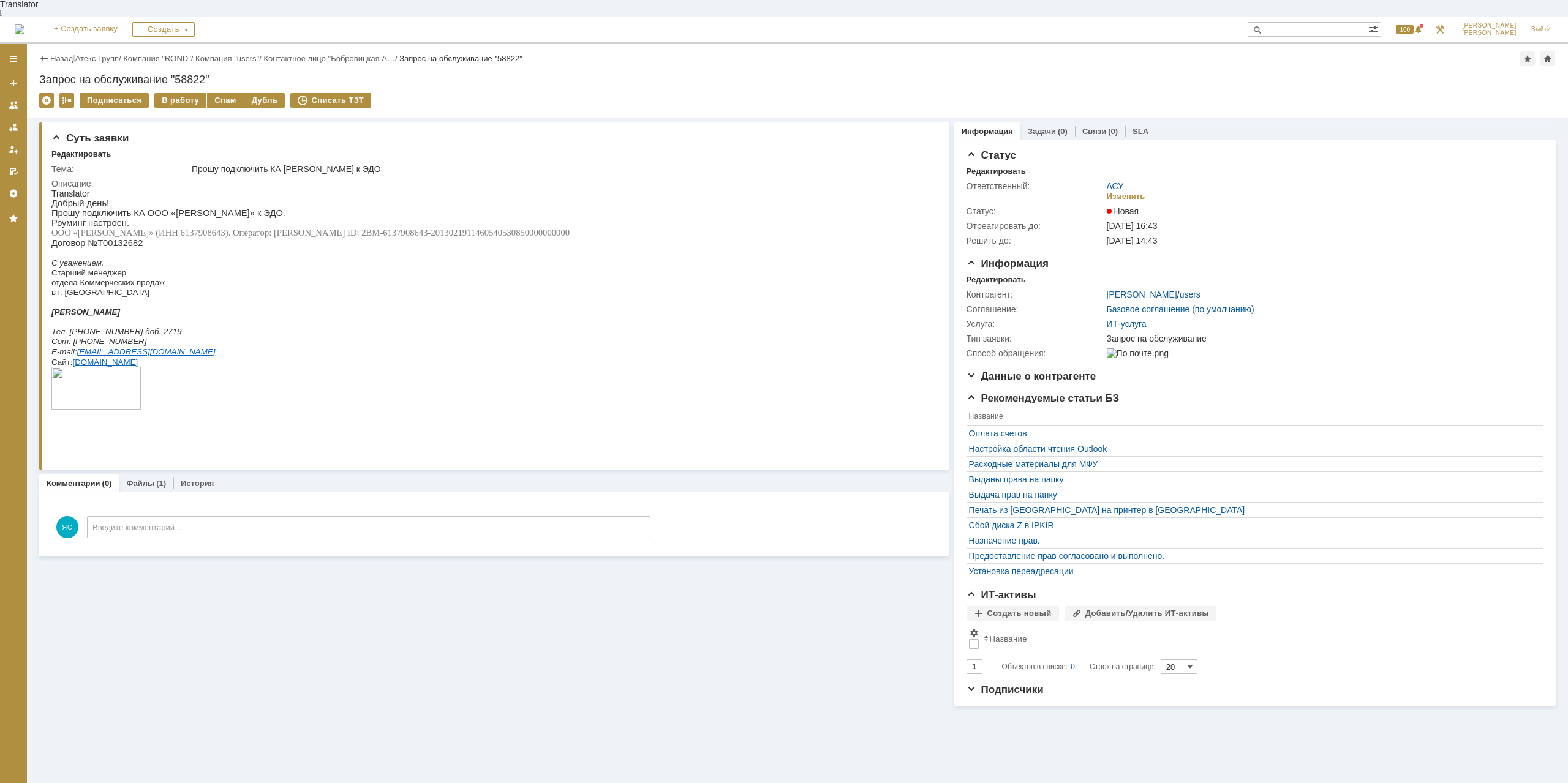
click at [109, 49] on div "Назад | Атекс Групп / Компания "ROND" / Компания "users" / Контактное лицо "Боб…" at bounding box center [797, 81] width 1541 height 74
click at [105, 54] on link "Атекс Групп" at bounding box center [97, 58] width 43 height 9
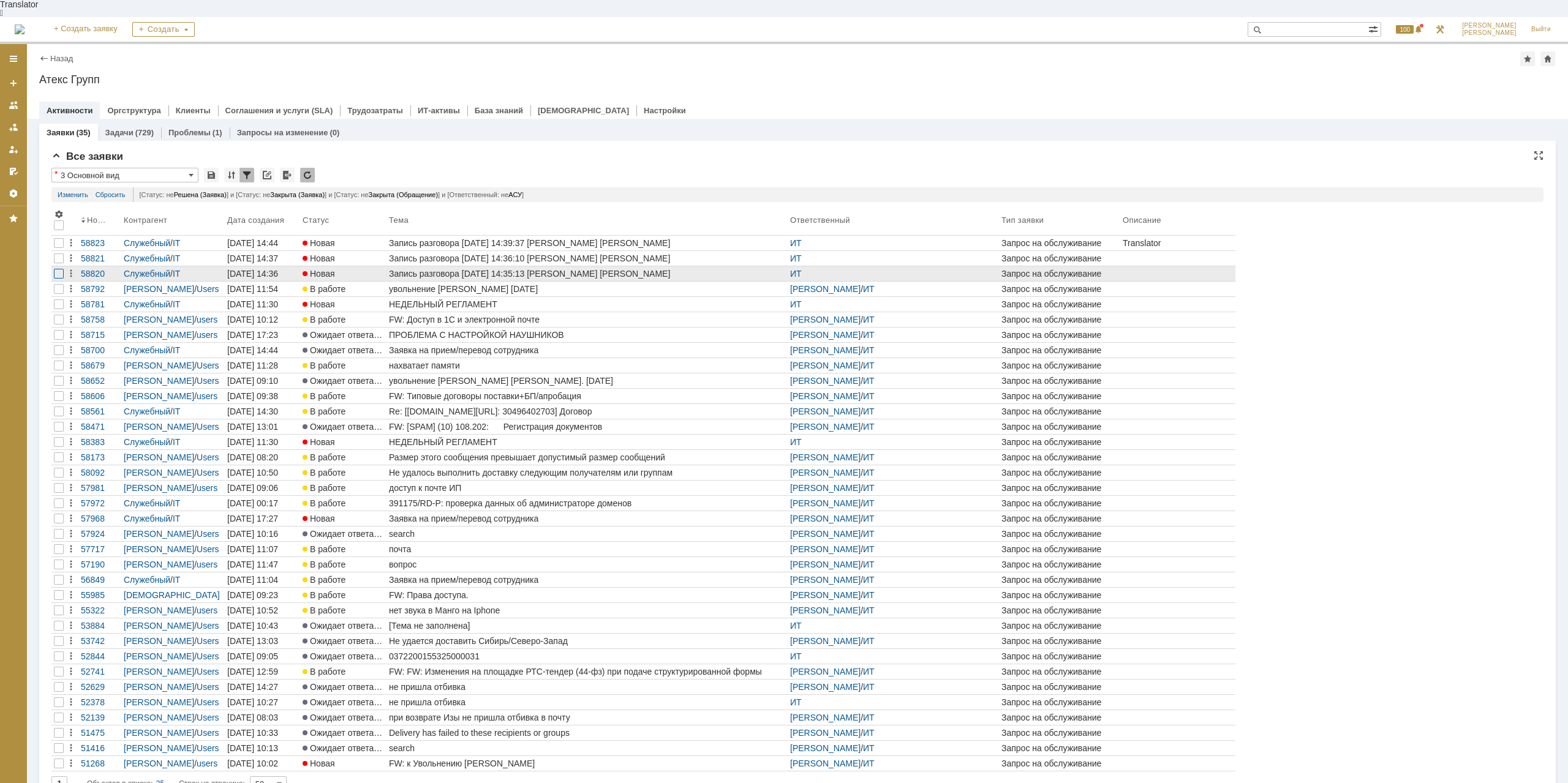
click at [56, 268] on div at bounding box center [58, 273] width 10 height 10
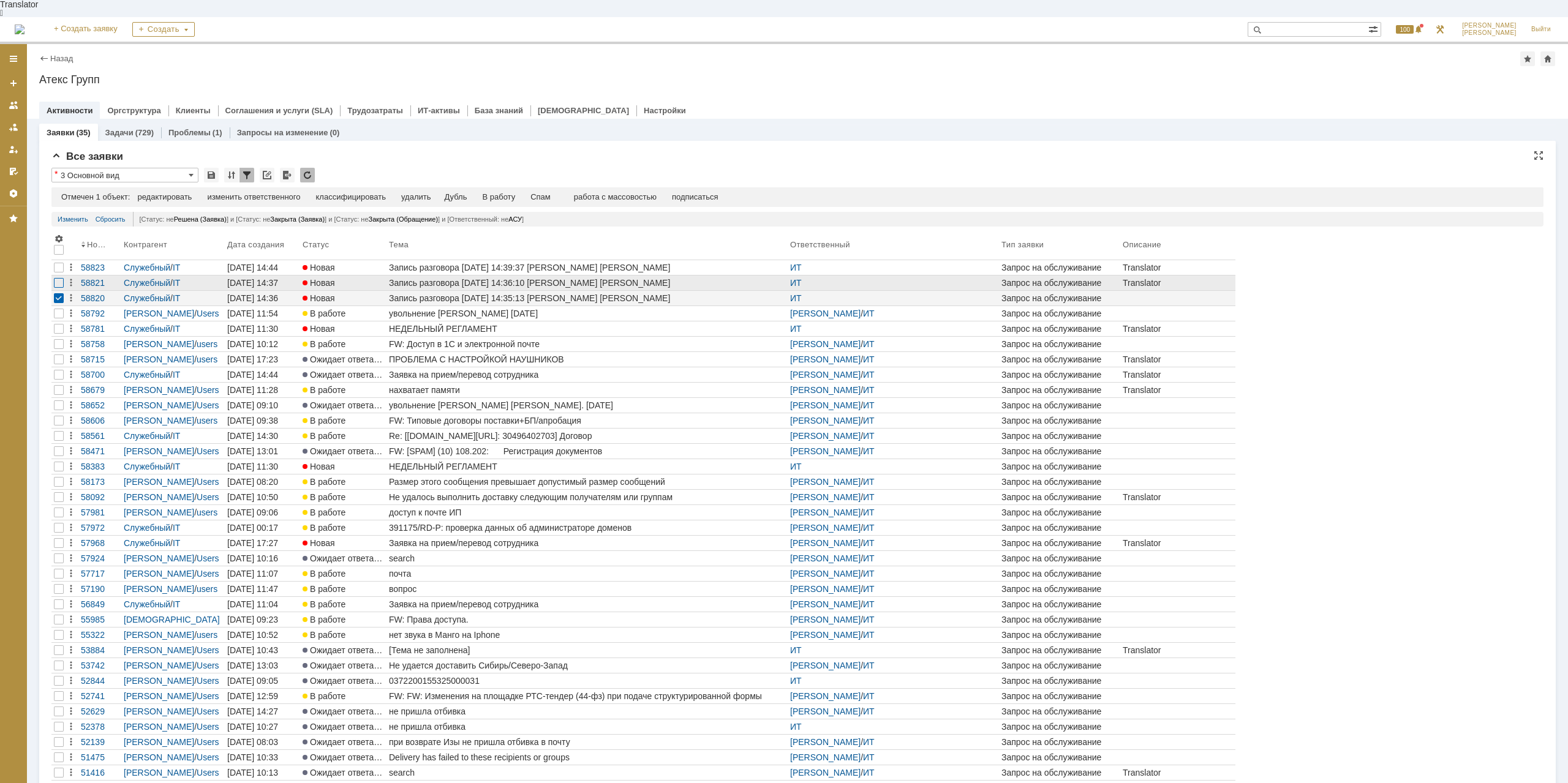
click at [61, 278] on div at bounding box center [58, 283] width 10 height 10
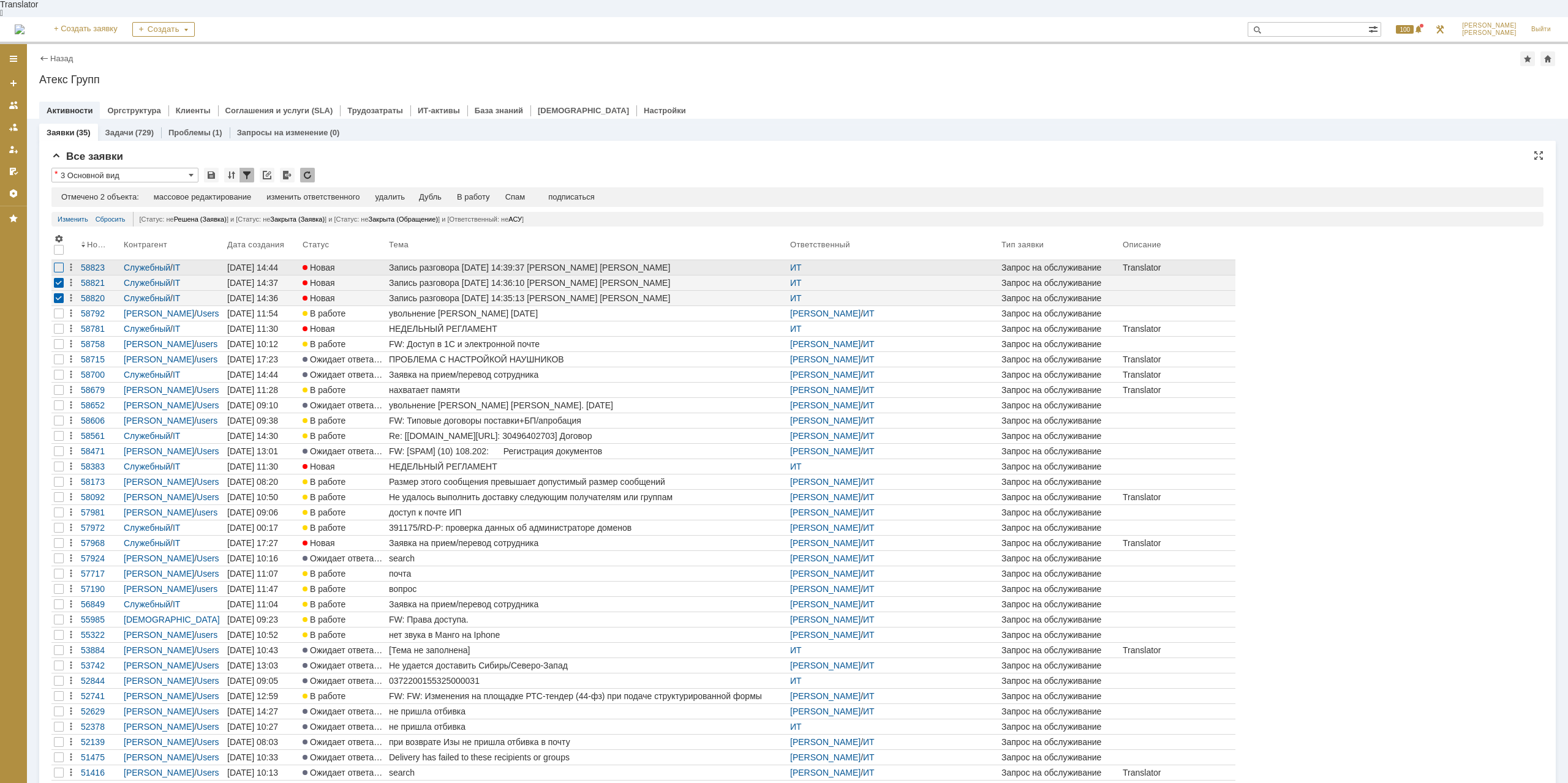
click at [61, 263] on div at bounding box center [58, 267] width 10 height 10
click at [521, 192] on div "Спам" at bounding box center [515, 197] width 20 height 10
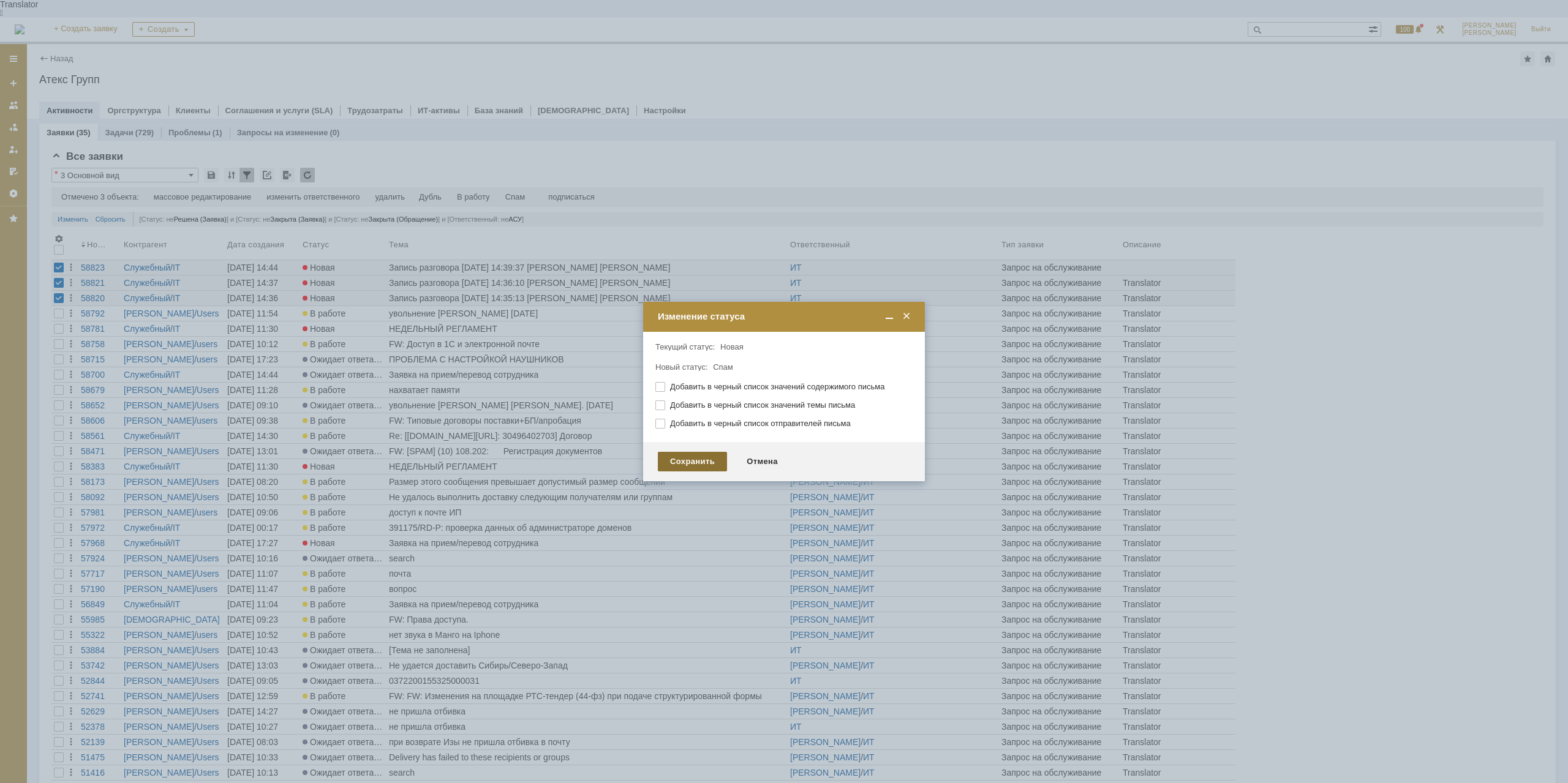
click at [702, 458] on div "Сохранить" at bounding box center [693, 461] width 69 height 20
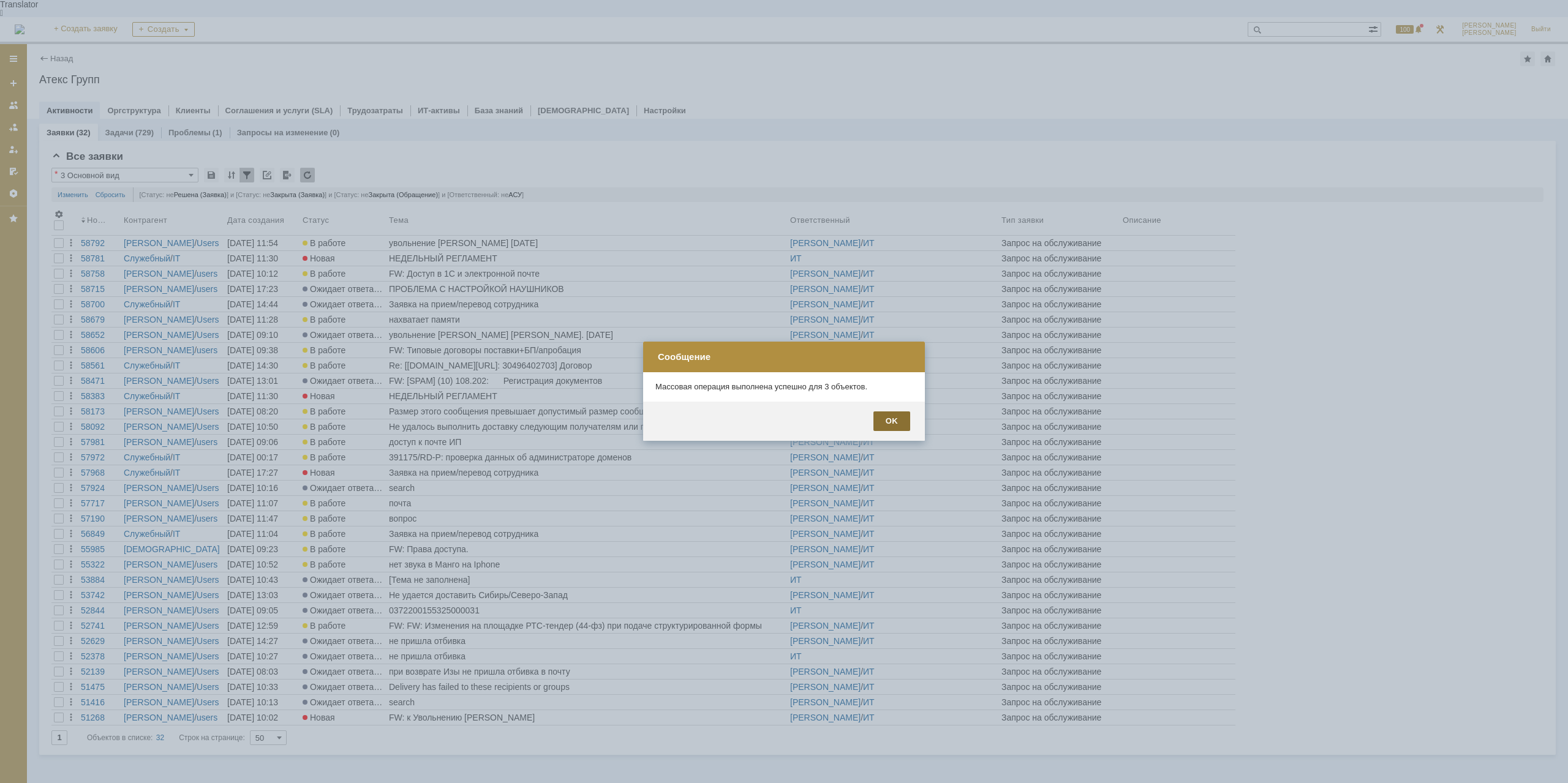
click at [881, 423] on div "OK" at bounding box center [891, 421] width 36 height 20
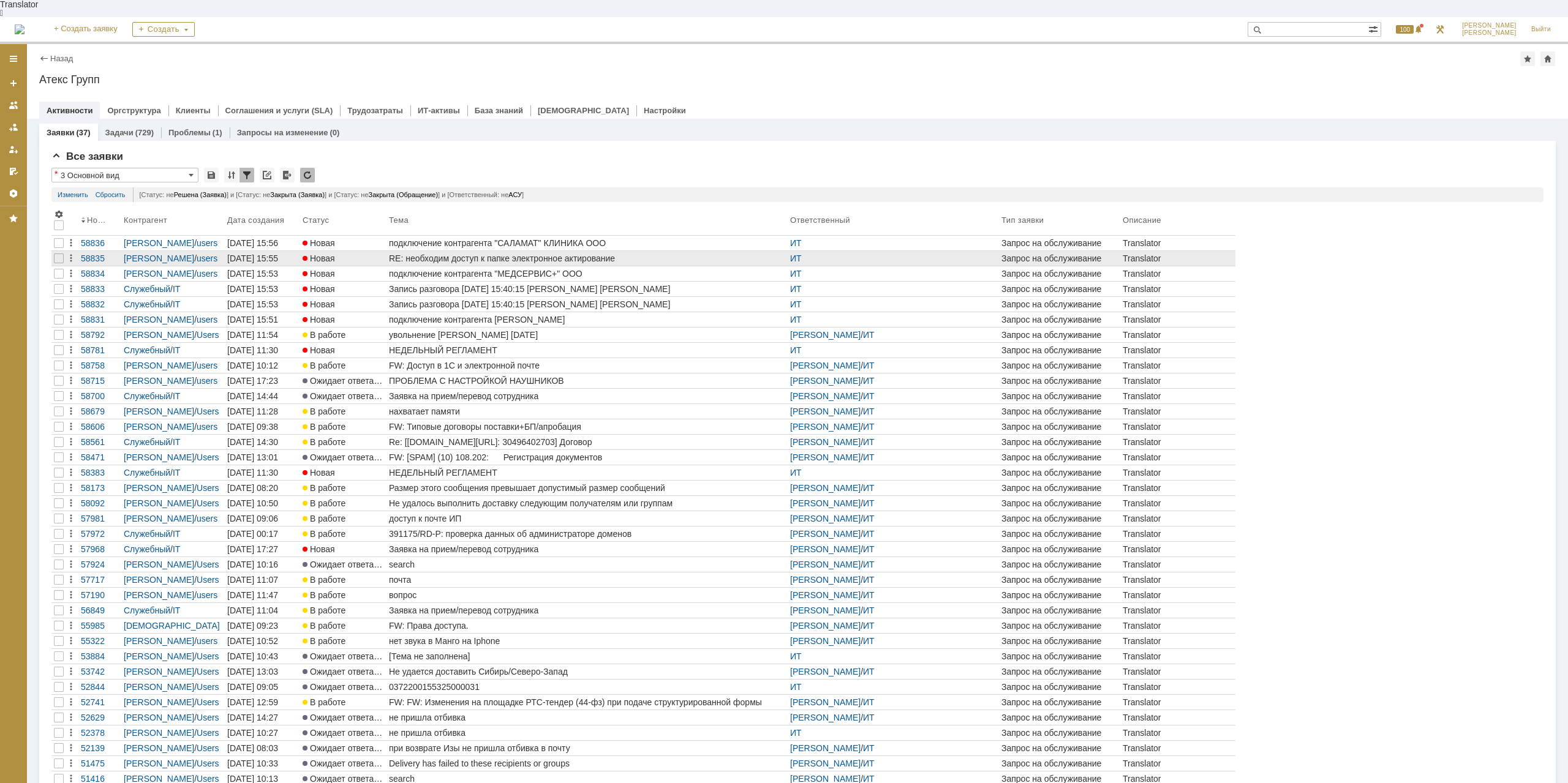
click at [544, 254] on div "RE: необходим доступ к папке электронное актирование" at bounding box center [587, 258] width 396 height 10
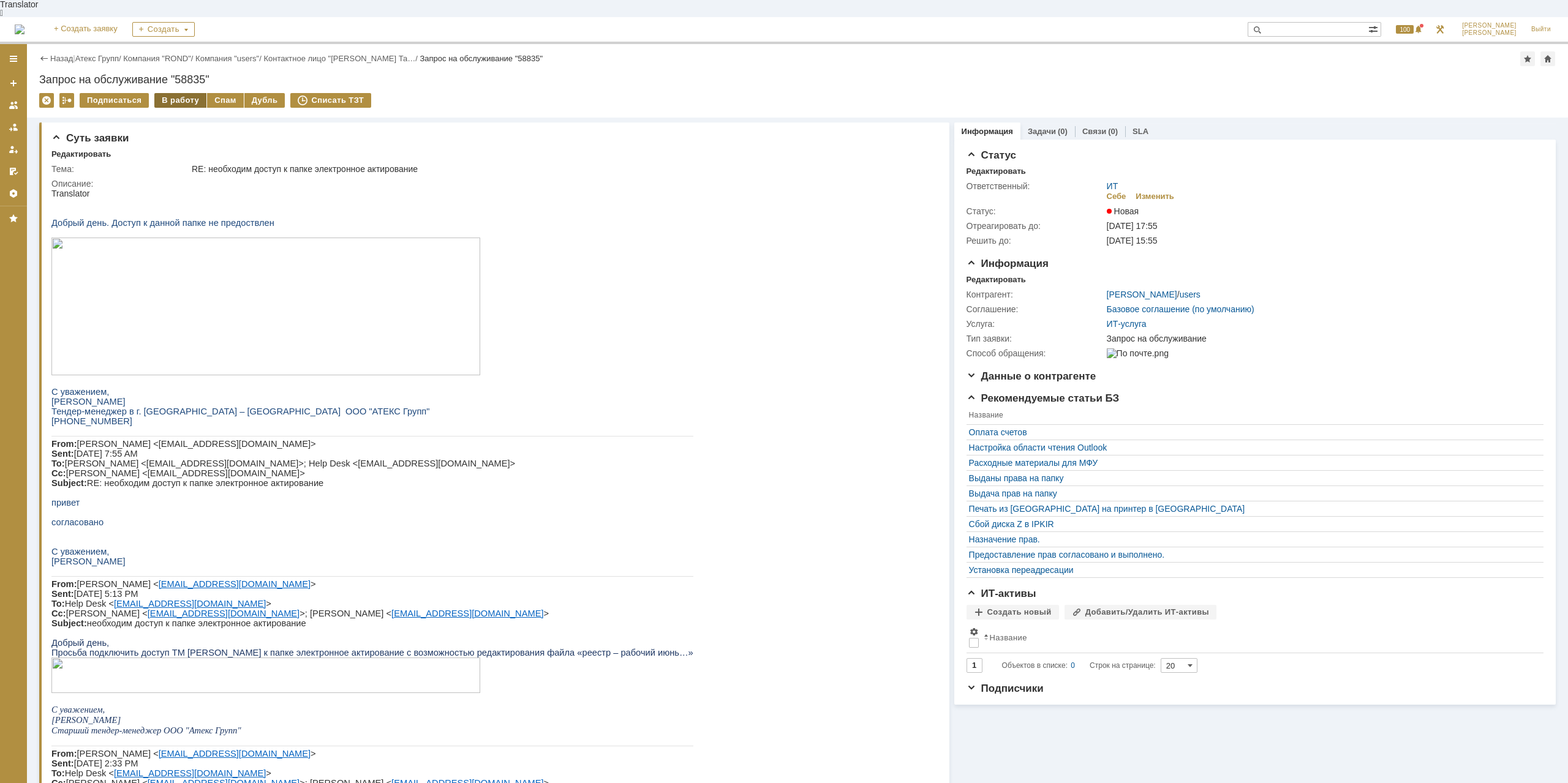
click at [182, 93] on div "В работу" at bounding box center [180, 100] width 52 height 15
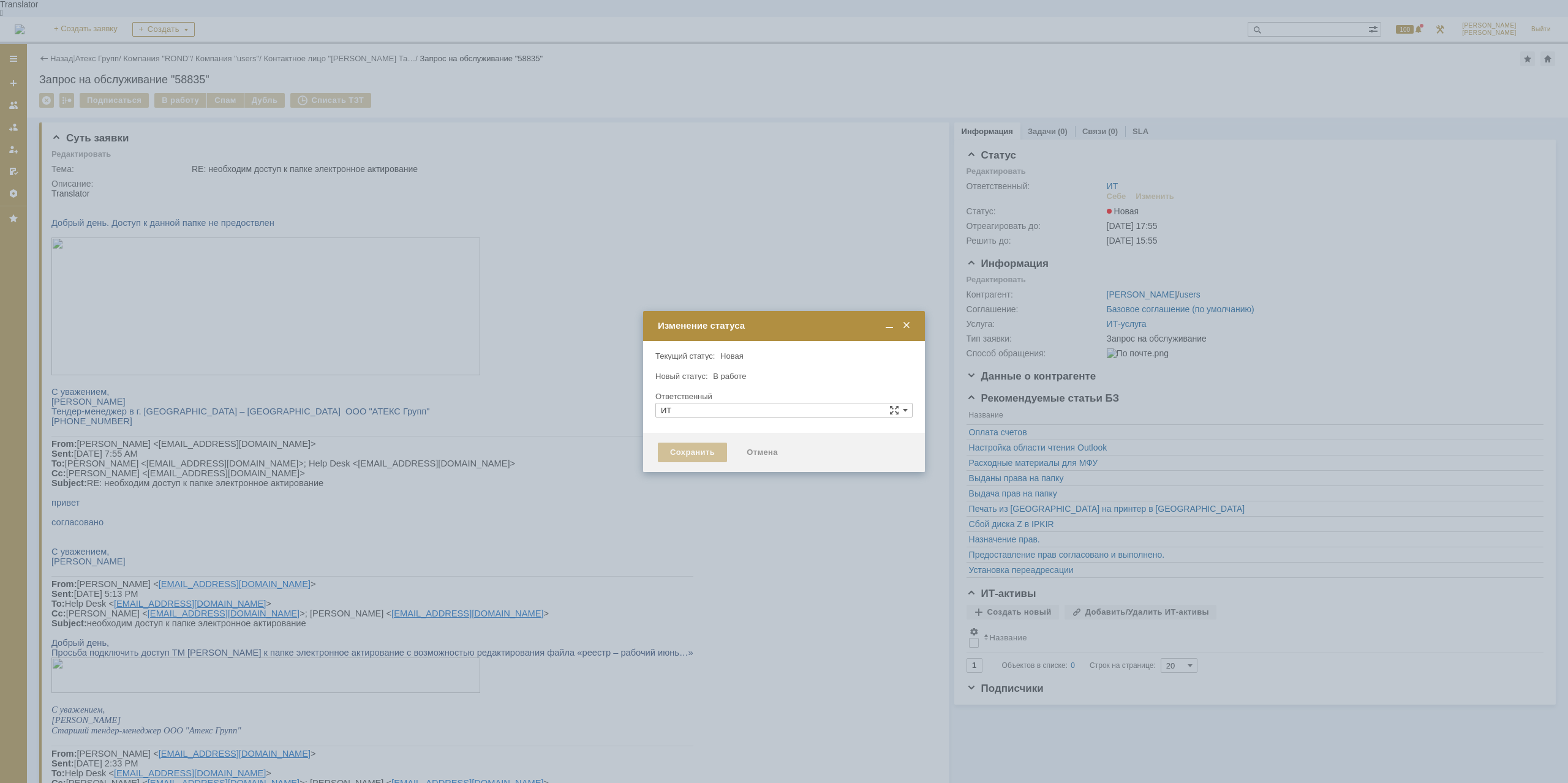
type input "[PERSON_NAME]"
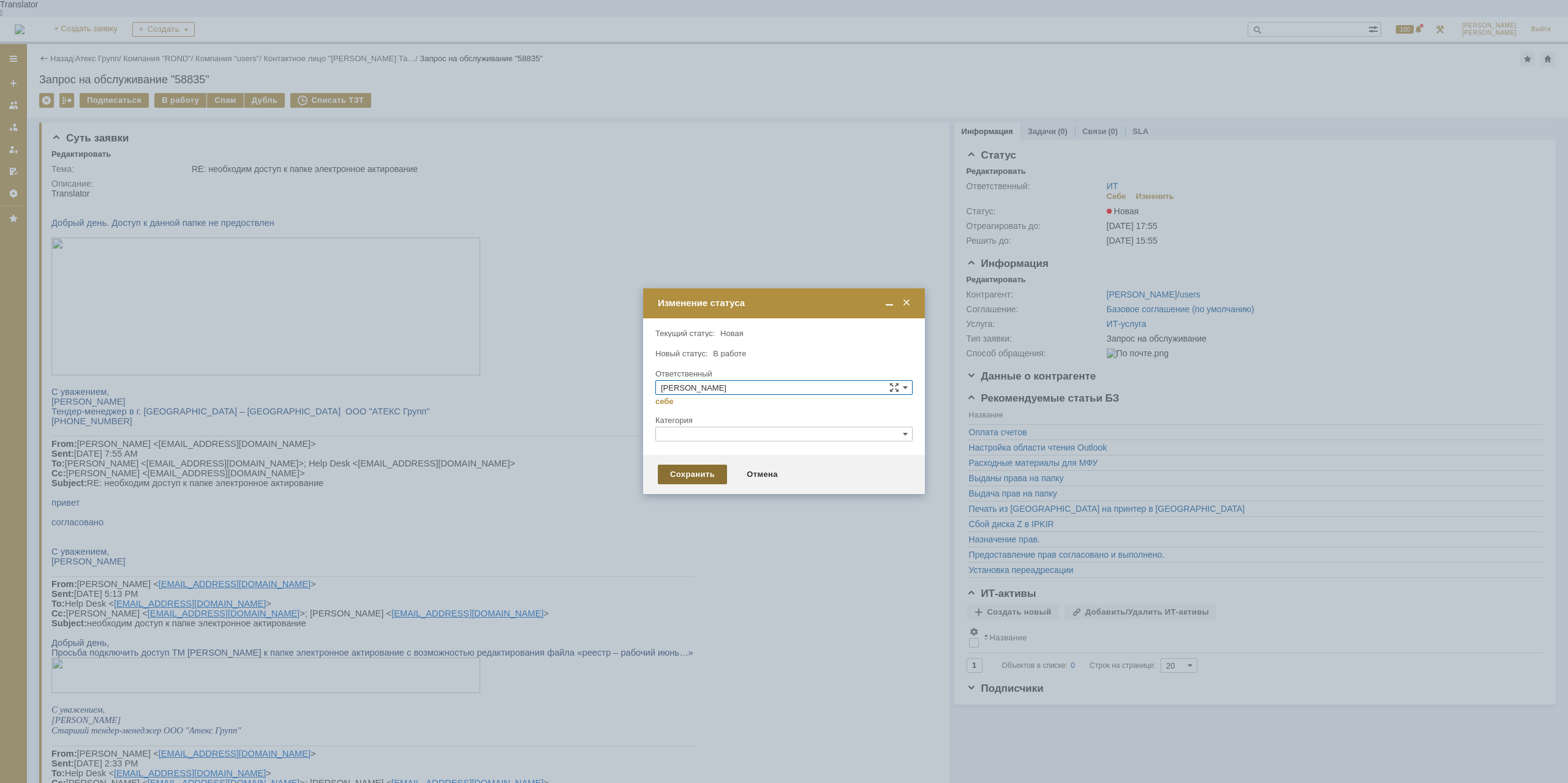
click at [699, 472] on div "Сохранить" at bounding box center [693, 474] width 69 height 20
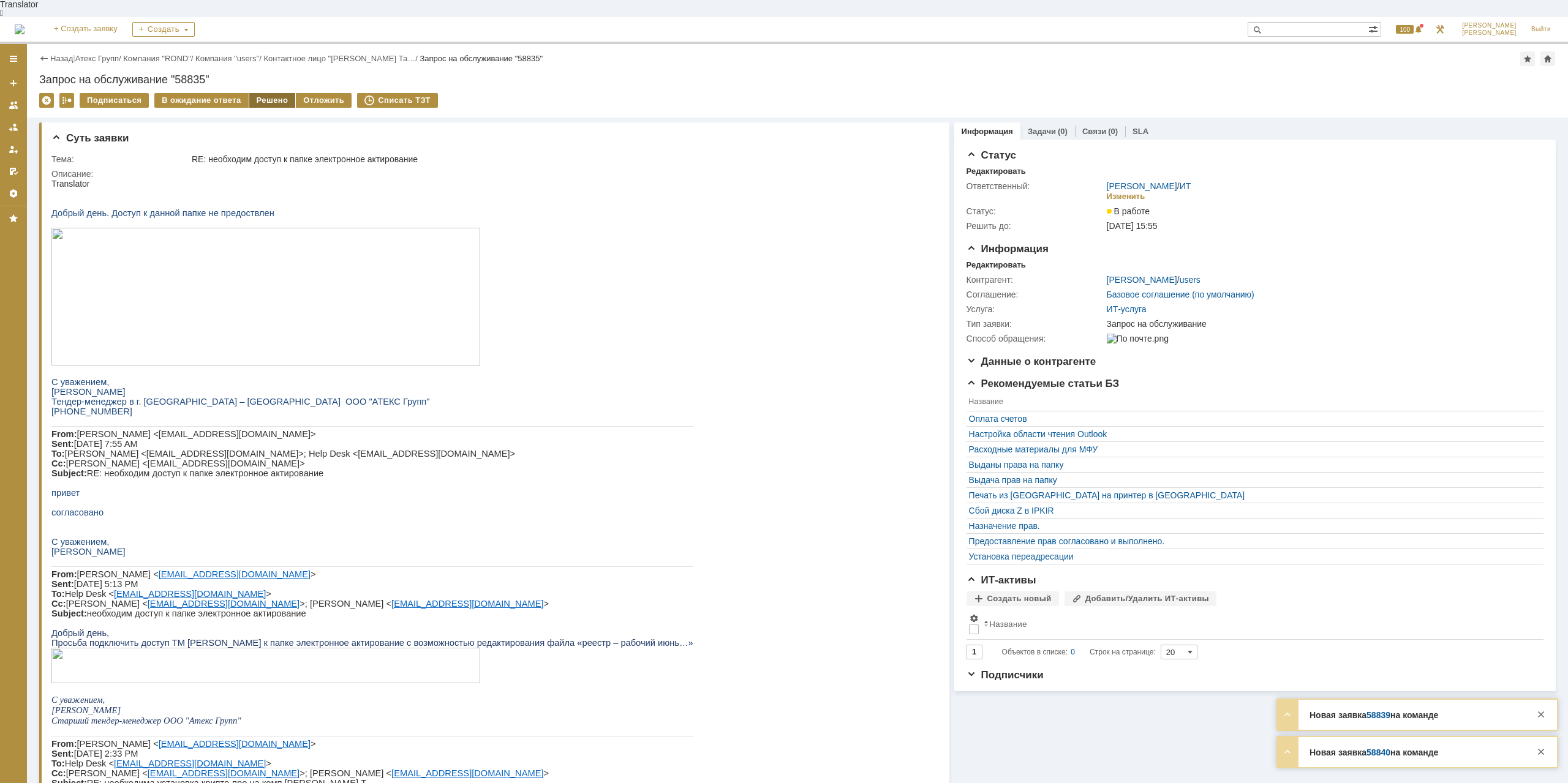
click at [280, 93] on div "Решено" at bounding box center [272, 100] width 47 height 15
